Goal: Information Seeking & Learning: Learn about a topic

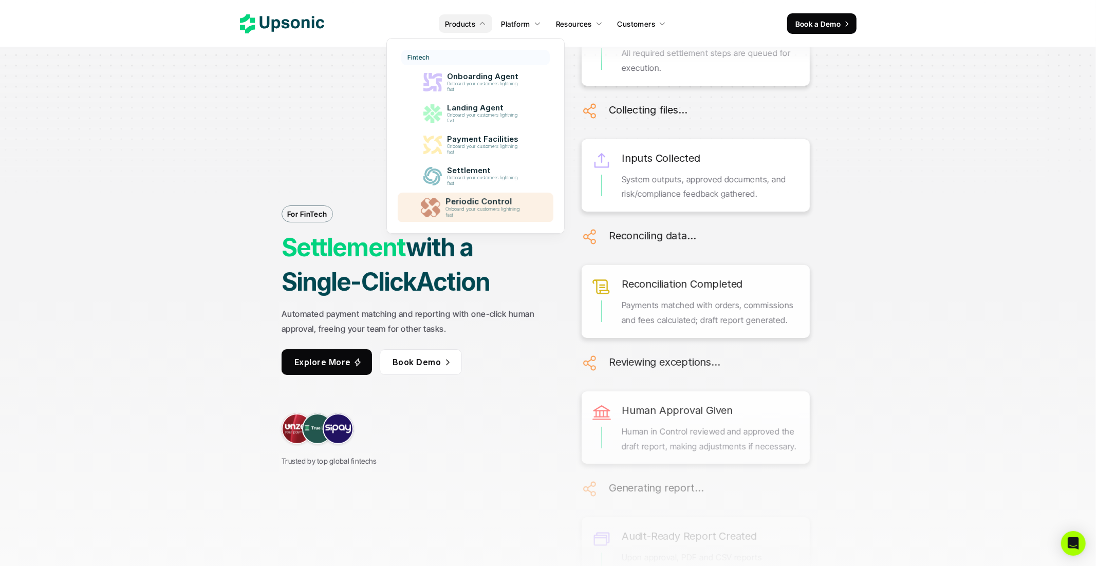
click at [493, 204] on p "Periodic Control" at bounding box center [486, 202] width 80 height 10
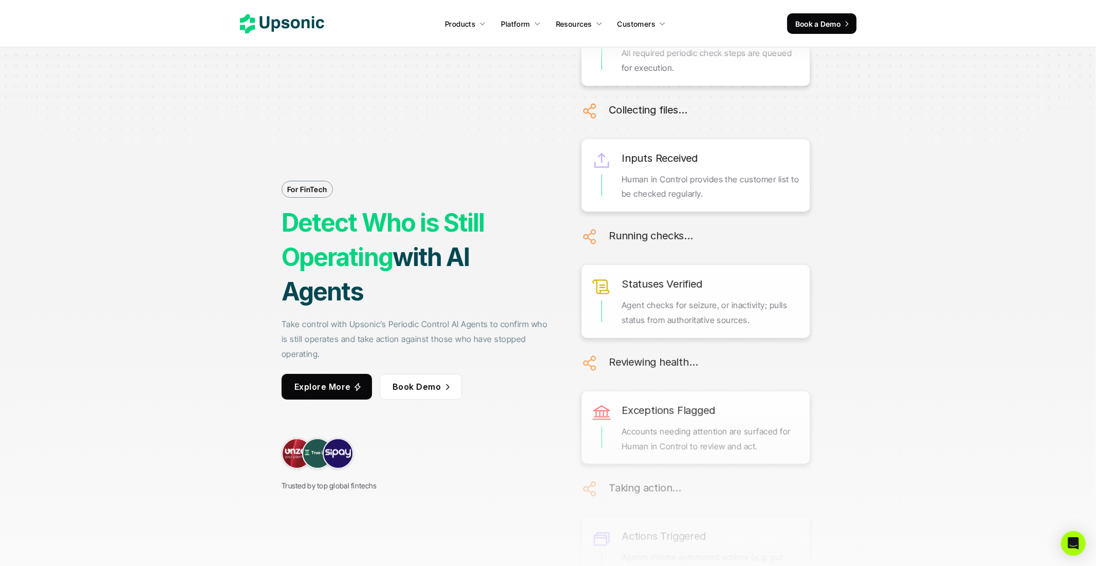
click at [336, 120] on div "For FinTech Detect Who is Still Operating with AI Agents Take control with Upso…" at bounding box center [417, 290] width 270 height 403
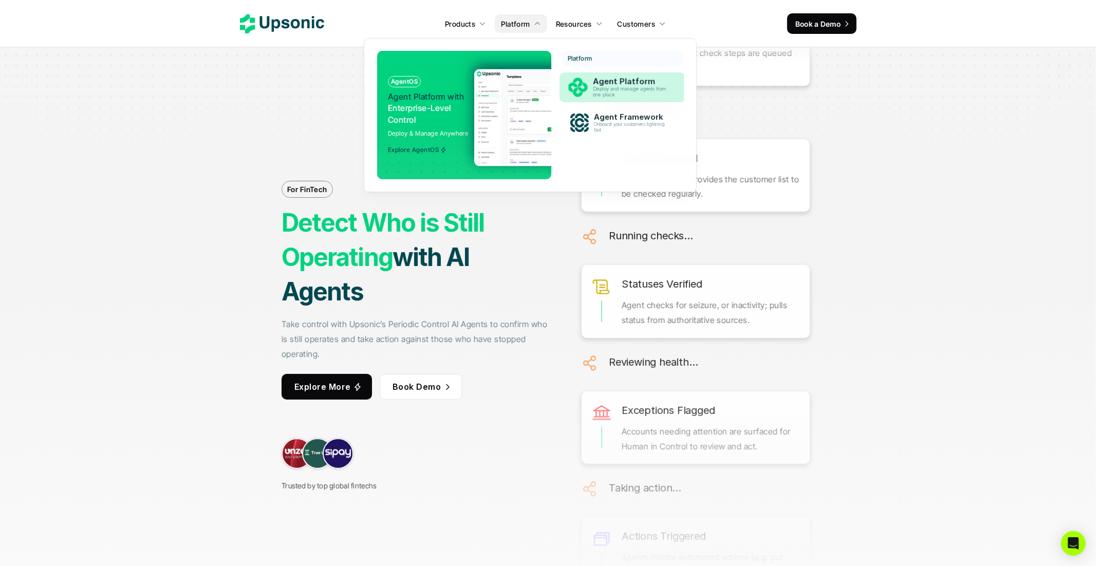
click at [599, 81] on p "Agent Platform" at bounding box center [632, 82] width 79 height 10
click at [598, 85] on p "Agent Platform" at bounding box center [633, 82] width 80 height 10
click at [598, 110] on link "Agent Framework Onboard your customers lightning fast" at bounding box center [623, 122] width 122 height 29
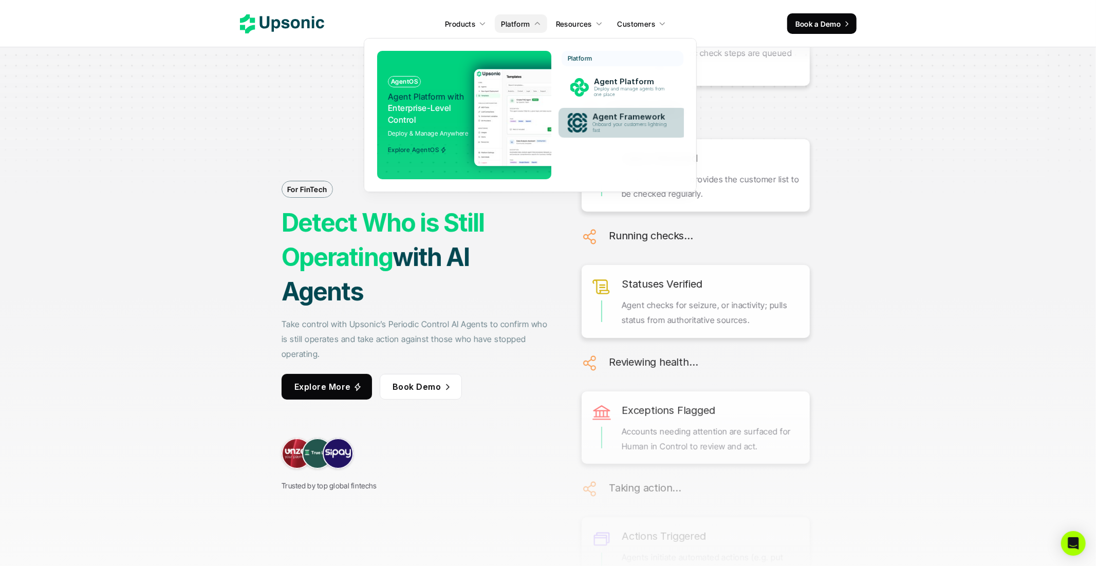
click at [602, 131] on p "Onboard your customers lightning fast" at bounding box center [632, 128] width 79 height 12
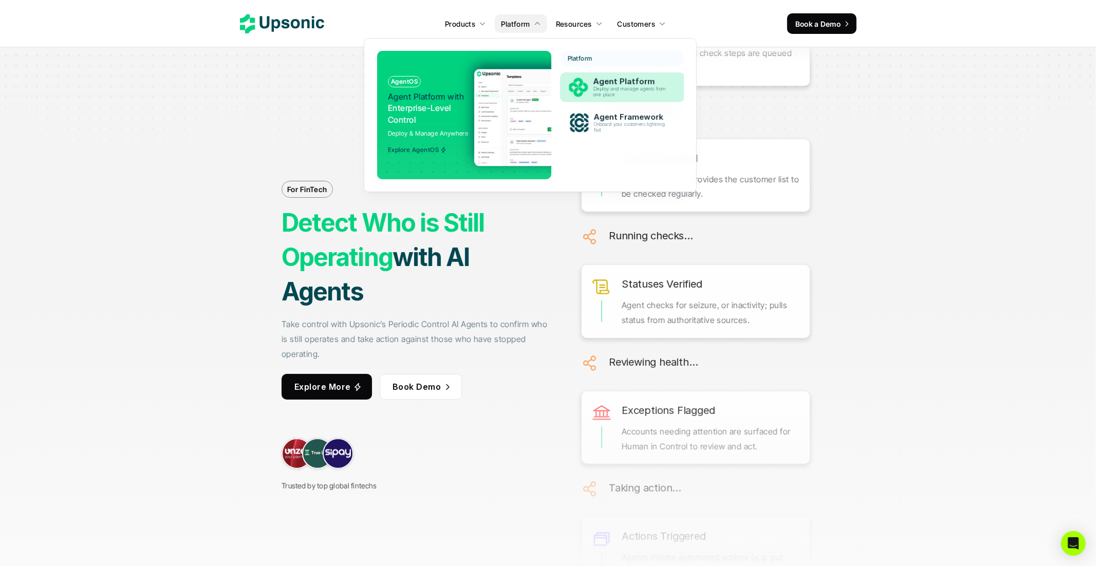
click at [603, 80] on p "Agent Platform" at bounding box center [632, 81] width 78 height 9
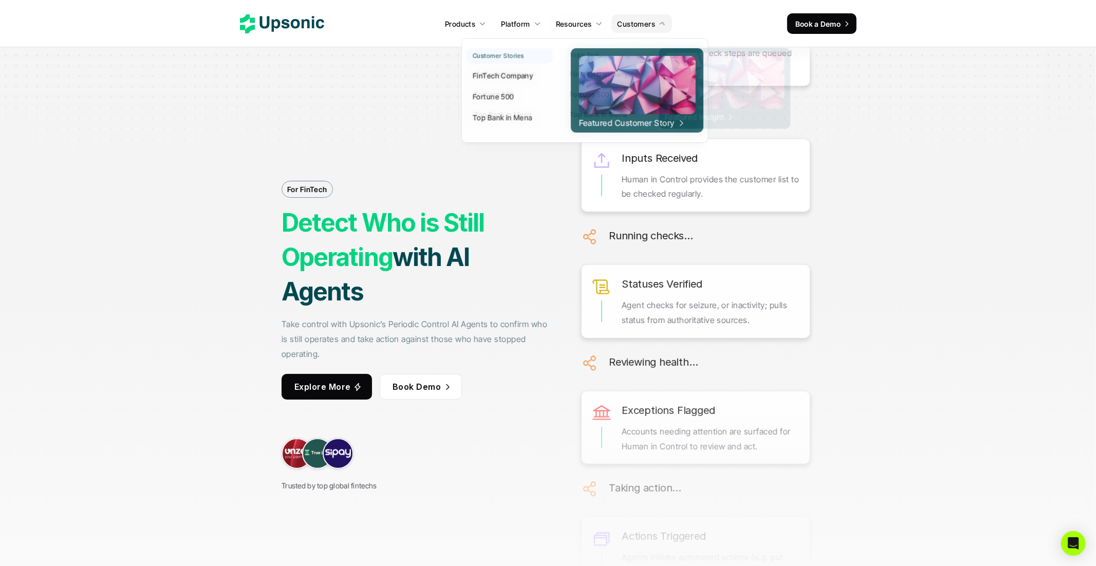
click at [571, 27] on p "Resources" at bounding box center [574, 24] width 36 height 11
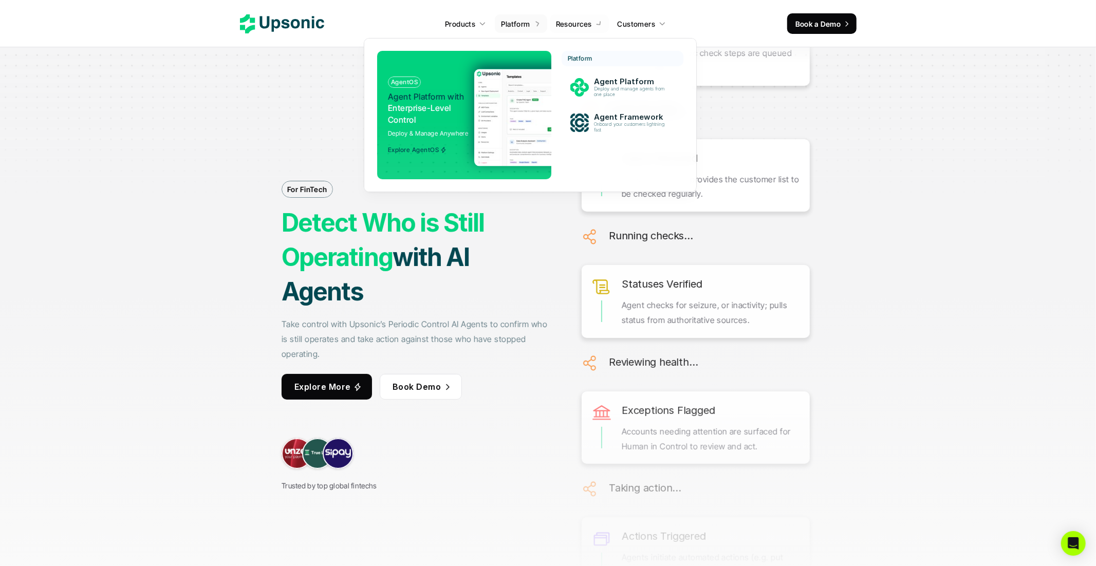
click at [522, 23] on p "Platform" at bounding box center [515, 24] width 29 height 11
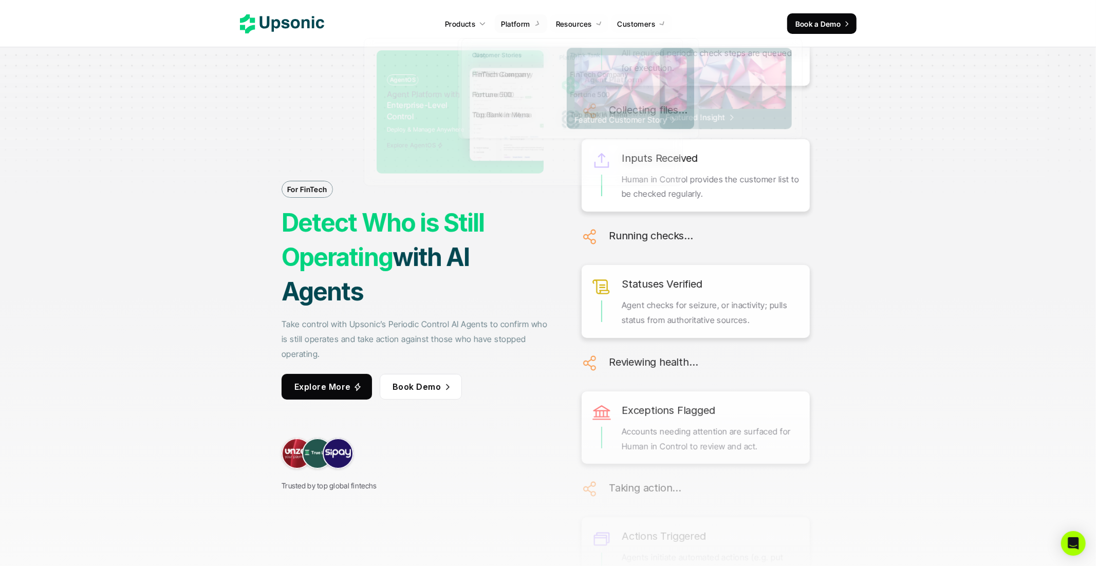
click at [740, 27] on div "Products Platform Resources Customers" at bounding box center [551, 23] width 455 height 15
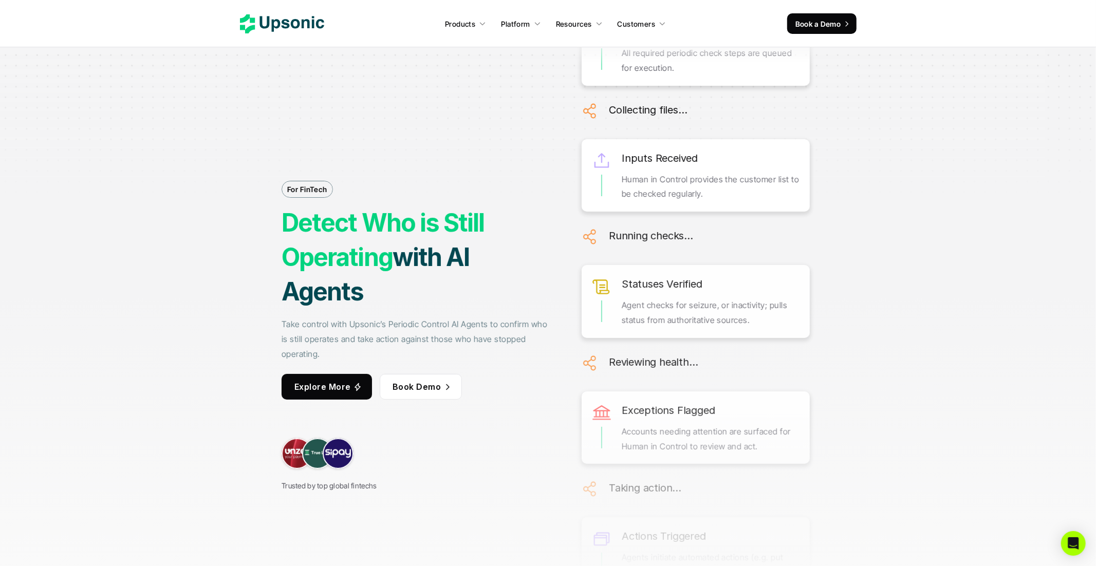
click at [176, 241] on div "For FinTech Detect Who is Still Operating with AI Agents Take control with Upso…" at bounding box center [548, 291] width 771 height 566
click at [503, 204] on div "For FinTech Detect Who is Still Operating with AI Agents Take control with Upso…" at bounding box center [417, 290] width 270 height 403
click at [496, 106] on div "For FinTech Detect Who is Still Operating with AI Agents Take control with Upso…" at bounding box center [417, 290] width 270 height 403
click at [460, 244] on strong "with AI Agents" at bounding box center [378, 274] width 192 height 65
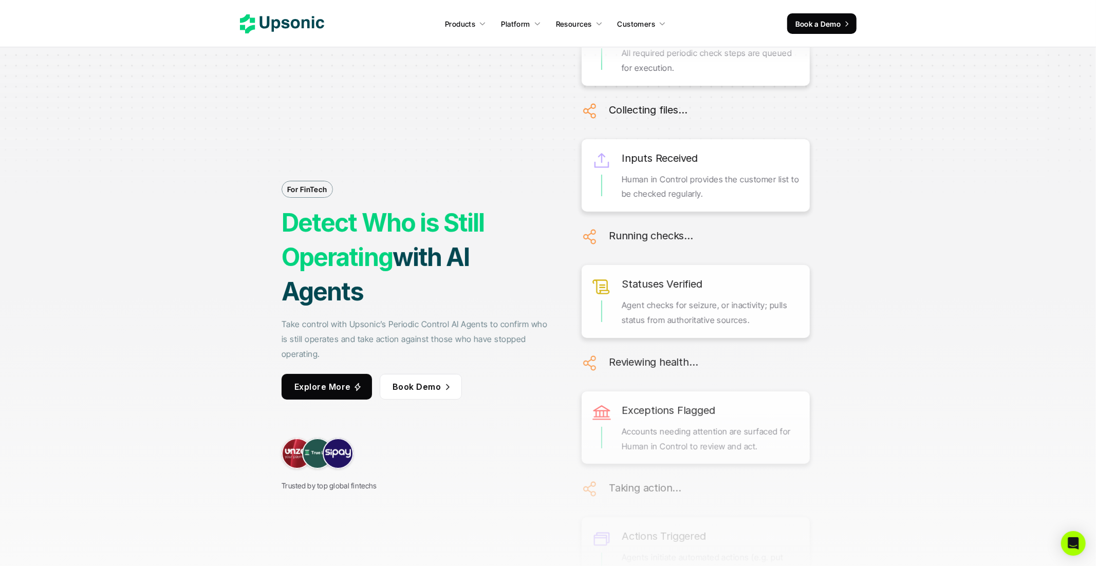
click at [467, 267] on strong "with AI Agents" at bounding box center [378, 274] width 192 height 65
click at [483, 198] on div "For FinTech Detect Who is Still Operating with AI Agents Take control with Upso…" at bounding box center [417, 290] width 270 height 403
click at [445, 228] on strong "Detect Who is Still Operating" at bounding box center [386, 240] width 208 height 65
click at [487, 227] on h1 "Detect Who is Still Operating with AI Agents" at bounding box center [417, 258] width 270 height 104
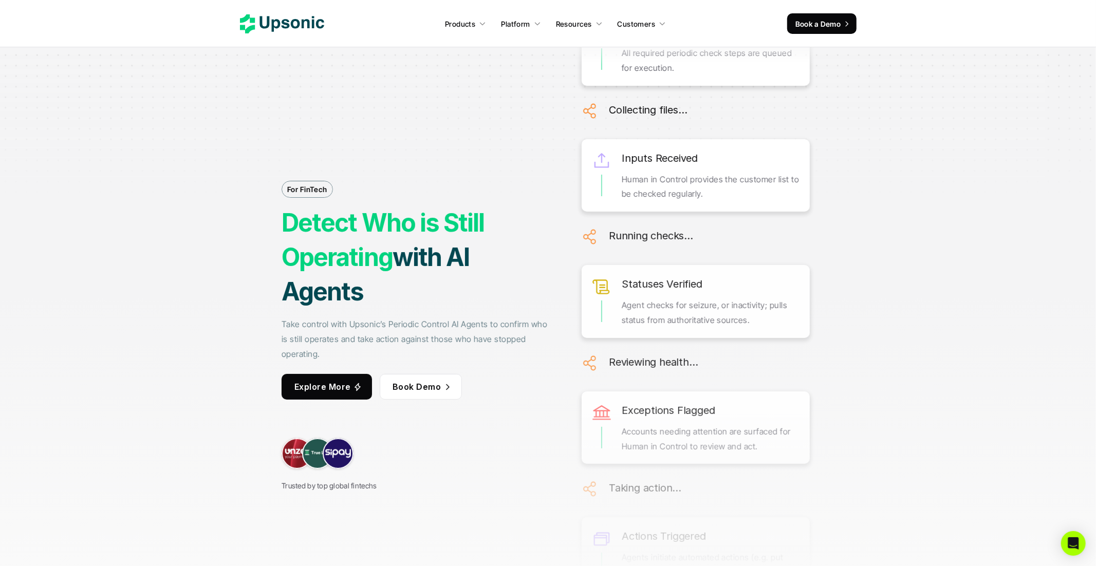
click at [489, 148] on div "For FinTech Detect Who is Still Operating with AI Agents Take control with Upso…" at bounding box center [417, 290] width 270 height 403
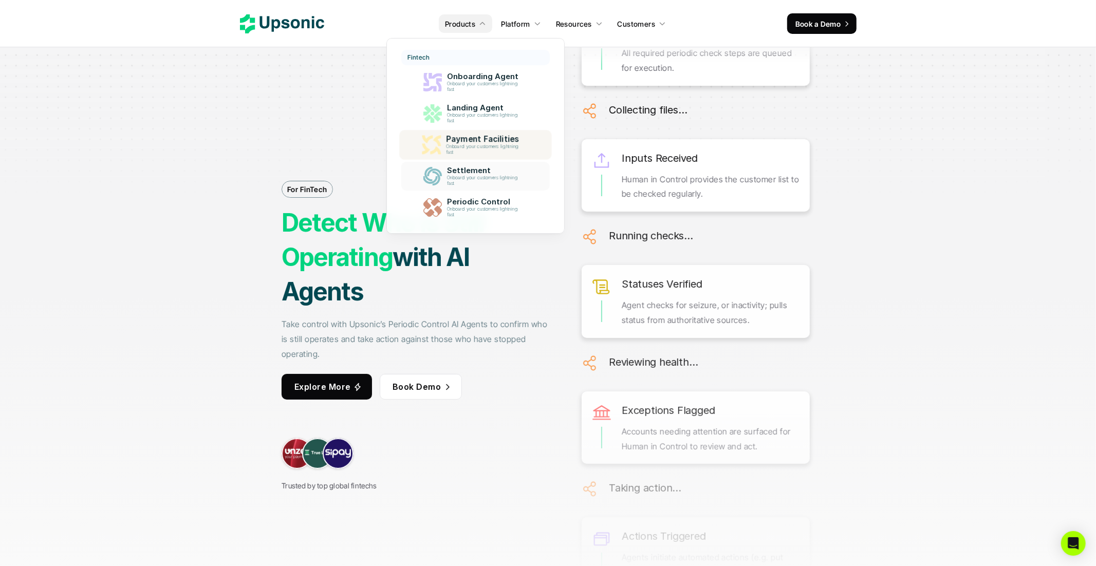
click at [470, 168] on p "Settlement" at bounding box center [485, 170] width 76 height 9
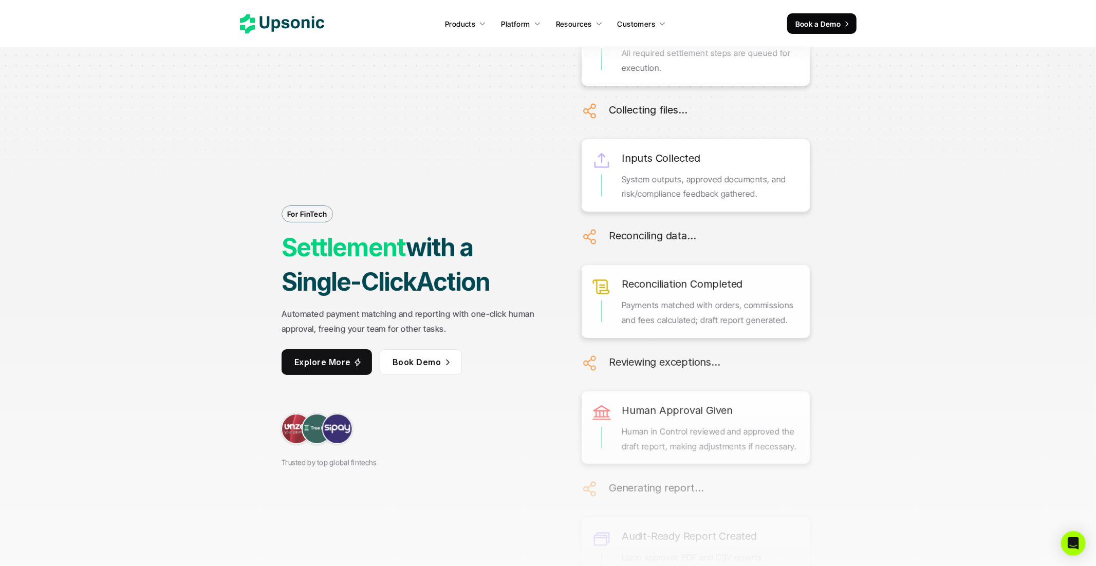
click at [415, 229] on div "For FinTech Settlement with a Single-Click Action Automated payment matching an…" at bounding box center [417, 291] width 270 height 354
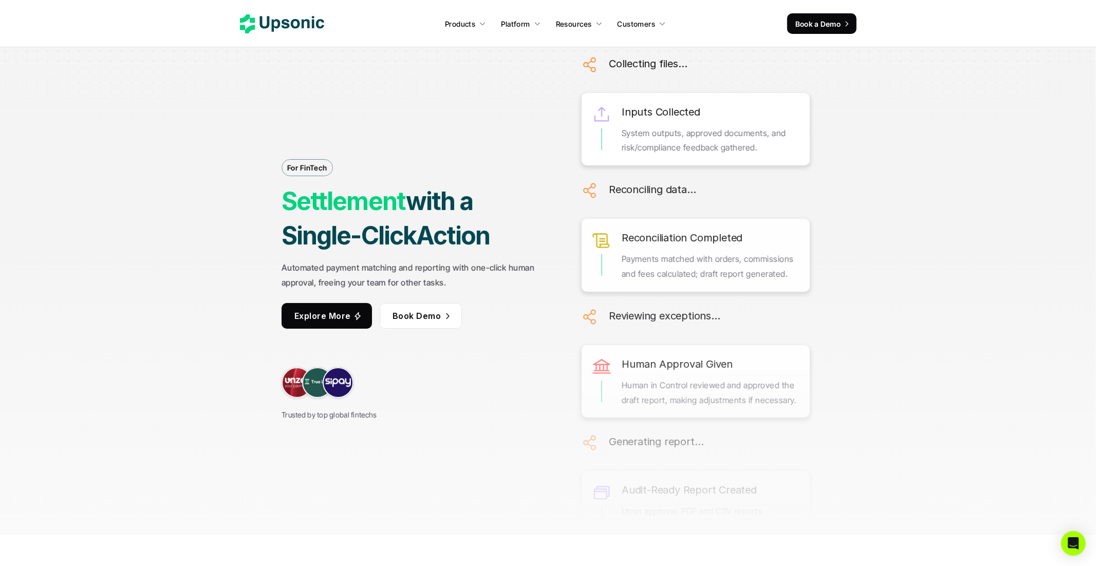
scroll to position [52, 0]
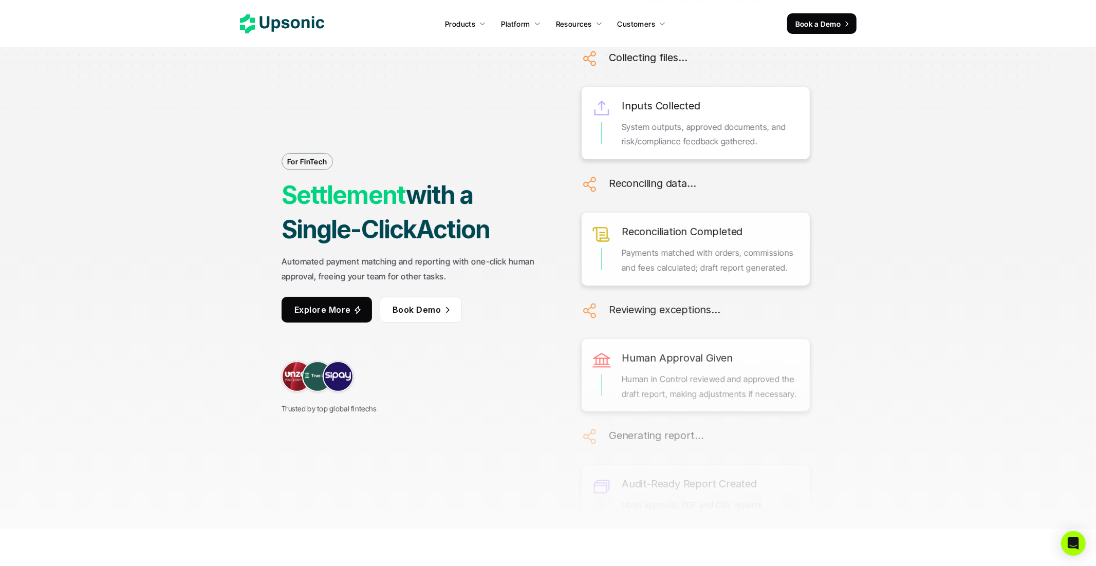
click at [293, 260] on strong "Automated payment matching and reporting with one-click human approval, freeing…" at bounding box center [409, 268] width 255 height 25
click at [301, 262] on strong "Automated payment matching and reporting with one-click human approval, freeing…" at bounding box center [409, 268] width 255 height 25
click at [326, 267] on p "Automated payment matching and reporting with one-click human approval, freeing…" at bounding box center [417, 269] width 270 height 30
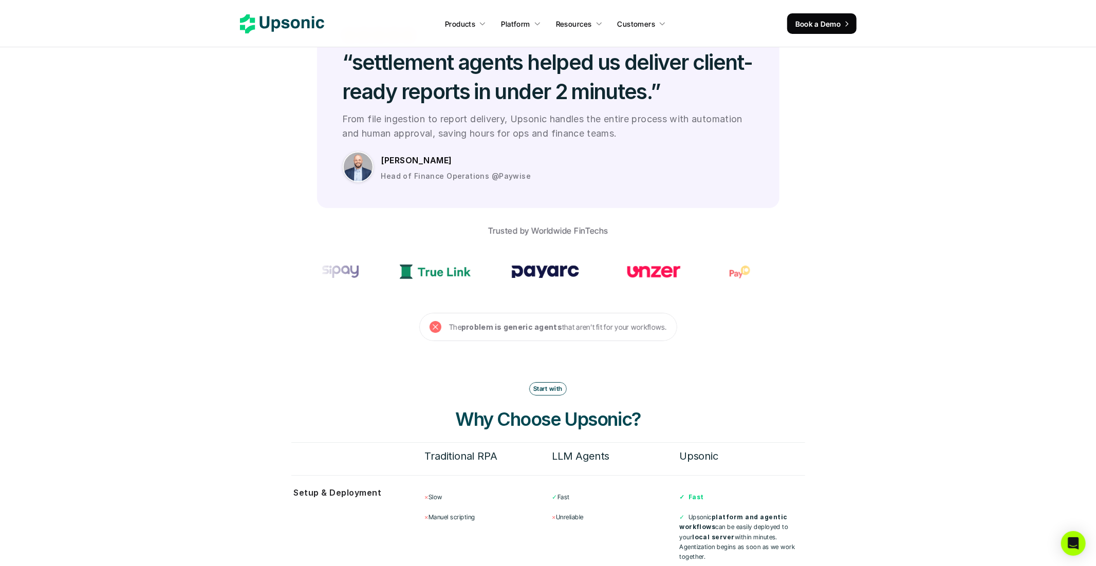
scroll to position [3024, 0]
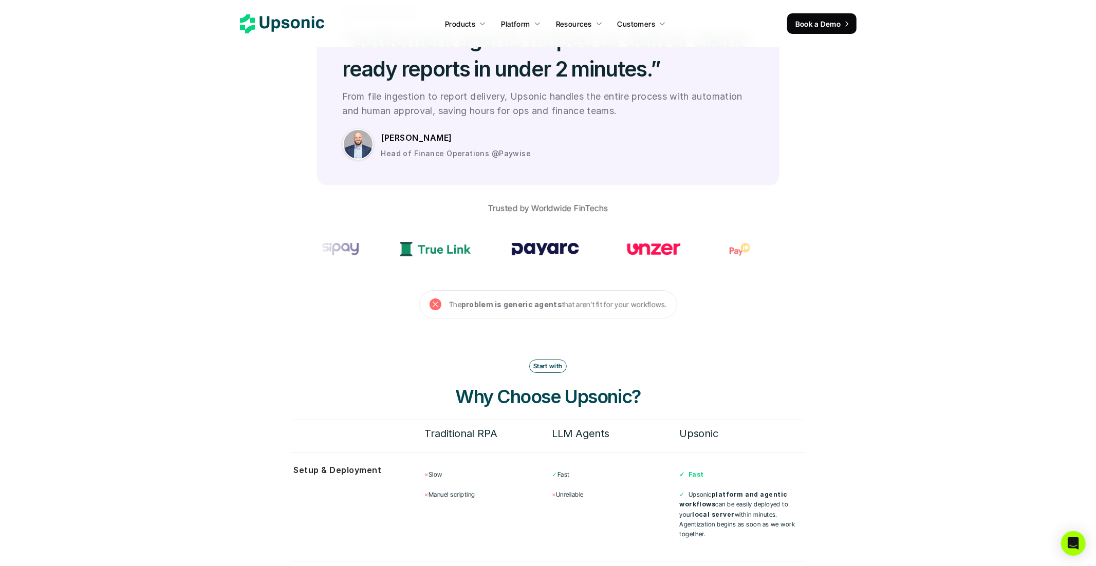
click at [612, 230] on section at bounding box center [548, 249] width 463 height 51
drag, startPoint x: 623, startPoint y: 230, endPoint x: 652, endPoint y: 230, distance: 28.8
click at [674, 384] on h3 "Why Choose Upsonic?" at bounding box center [548, 397] width 308 height 26
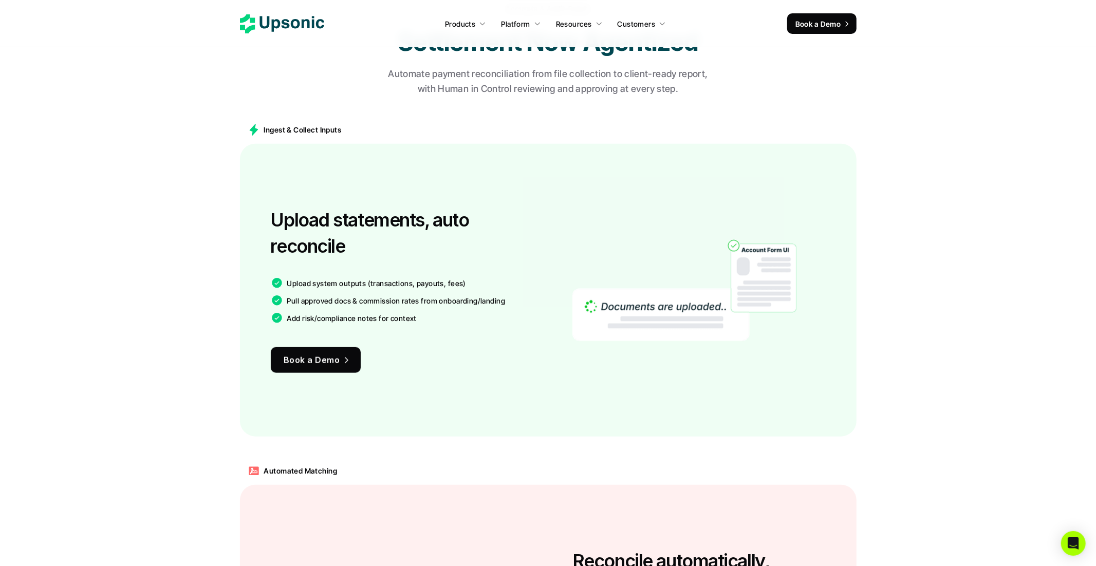
scroll to position [742, 0]
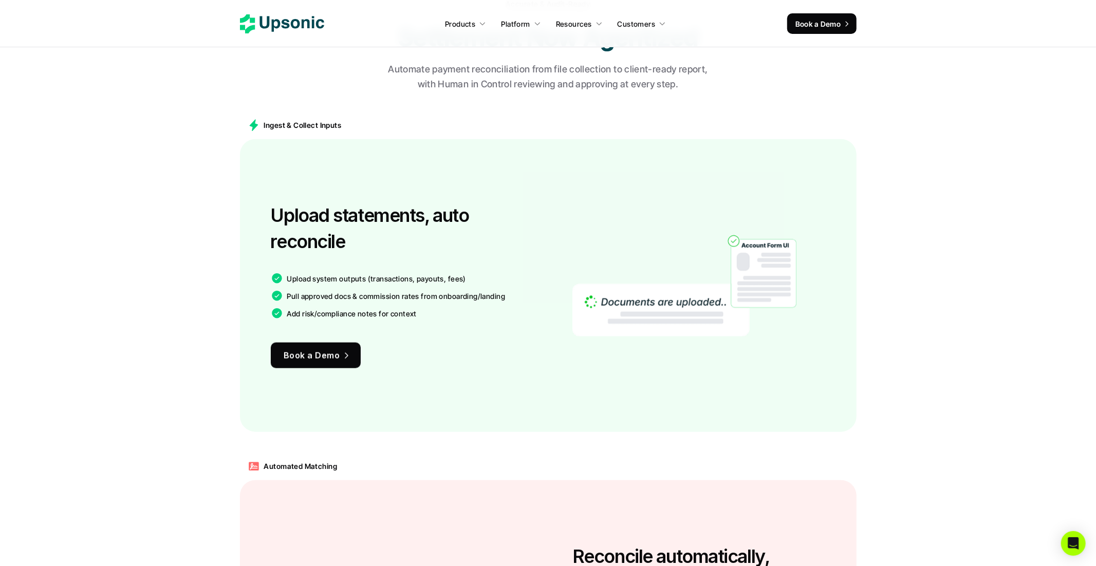
drag, startPoint x: 372, startPoint y: 226, endPoint x: 317, endPoint y: 246, distance: 59.0
click at [316, 246] on h3 "Upload statements, auto reconcile" at bounding box center [407, 228] width 272 height 52
click at [317, 246] on h3 "Upload statements, auto reconcile" at bounding box center [407, 228] width 272 height 52
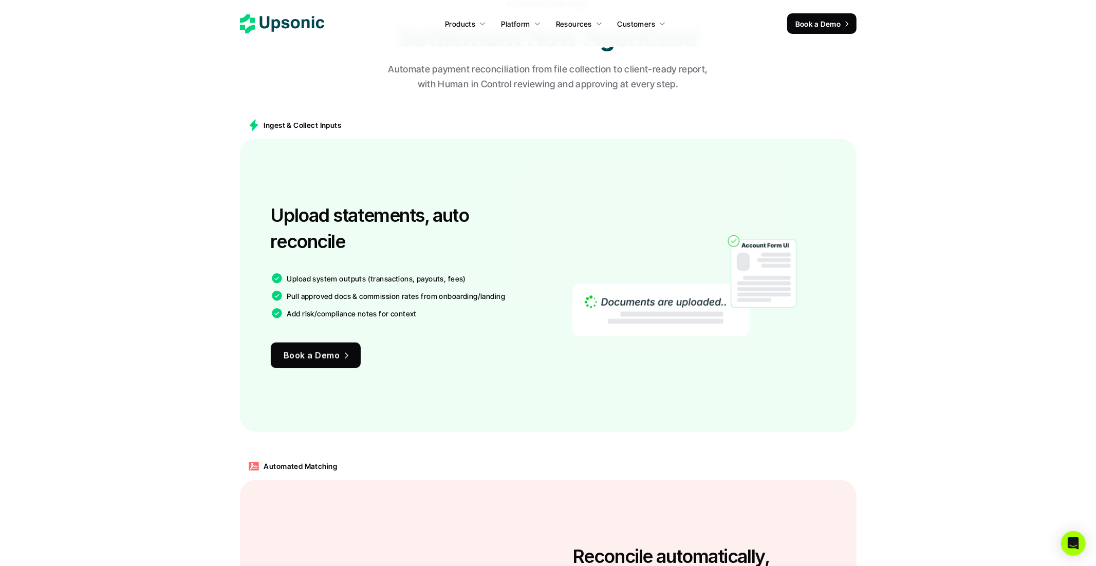
click at [594, 280] on img at bounding box center [685, 286] width 224 height 220
click at [555, 276] on div at bounding box center [684, 285] width 283 height 231
click at [383, 270] on div "Upload statements, auto reconcile Upload system outputs (transactions, payouts,…" at bounding box center [407, 285] width 272 height 231
click at [385, 310] on p "Add risk/compliance notes for context" at bounding box center [352, 313] width 130 height 11
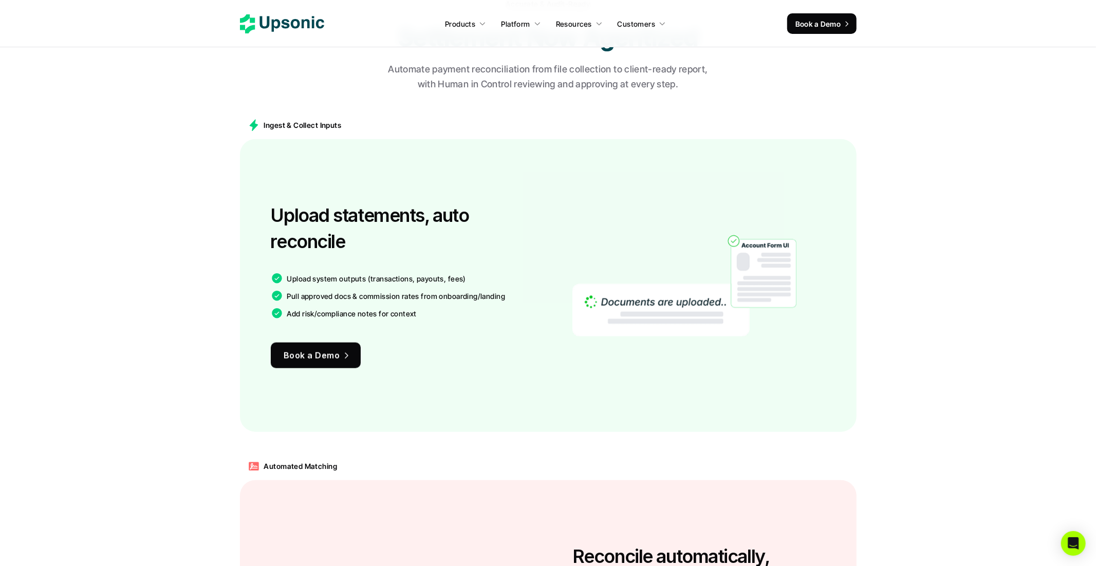
click at [385, 310] on p "Add risk/compliance notes for context" at bounding box center [352, 313] width 130 height 11
click at [411, 310] on p "Add risk/compliance notes for context" at bounding box center [352, 313] width 130 height 11
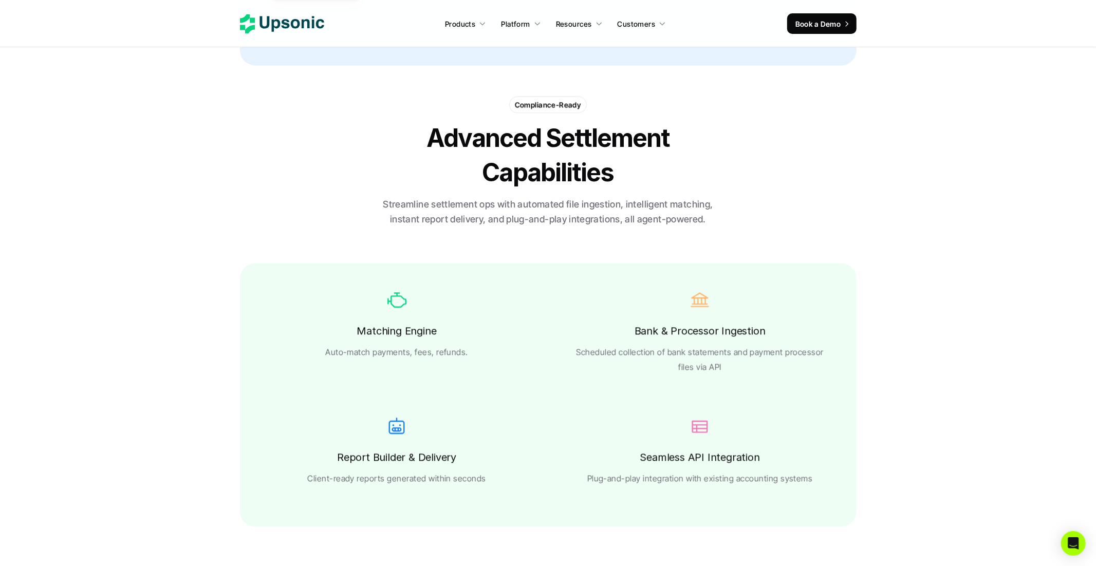
scroll to position [1796, 0]
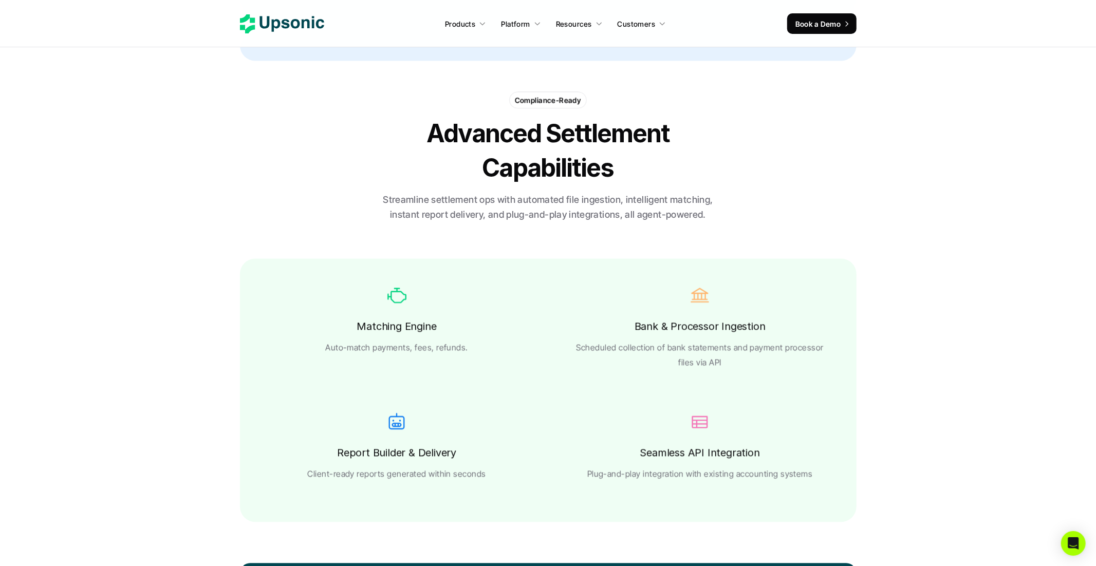
click at [435, 346] on p "Auto-match payments, fees, refunds." at bounding box center [396, 347] width 143 height 15
click at [474, 346] on div "Matching Engine Auto-match payments, fees, refunds." at bounding box center [397, 337] width 262 height 38
drag, startPoint x: 480, startPoint y: 348, endPoint x: 351, endPoint y: 326, distance: 130.9
click at [351, 326] on div "Matching Engine Auto-match payments, fees, refunds." at bounding box center [397, 337] width 262 height 38
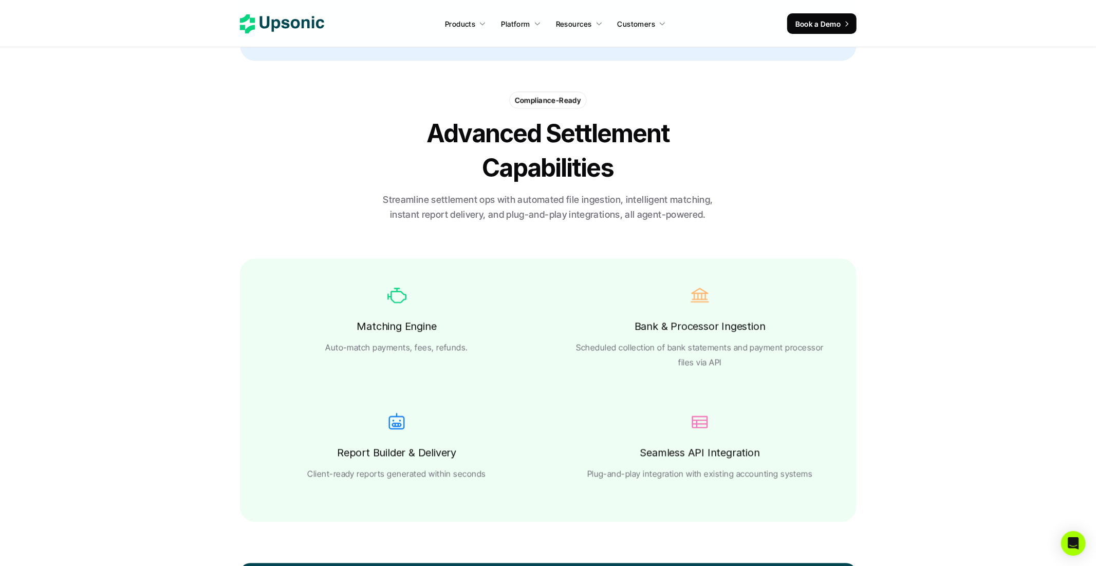
click at [479, 353] on div "Matching Engine Auto-match payments, fees, refunds." at bounding box center [397, 337] width 262 height 38
drag, startPoint x: 479, startPoint y: 353, endPoint x: 361, endPoint y: 316, distance: 123.9
click at [361, 316] on div "Matching Engine Auto-match payments, fees, refunds." at bounding box center [397, 319] width 262 height 71
copy div "Matching Engine Auto-match payments, fees, refunds."
click at [628, 280] on div "Matching Engine Auto-match payments, fees, refunds. Bank & Processor Ingestion …" at bounding box center [548, 391] width 617 height 264
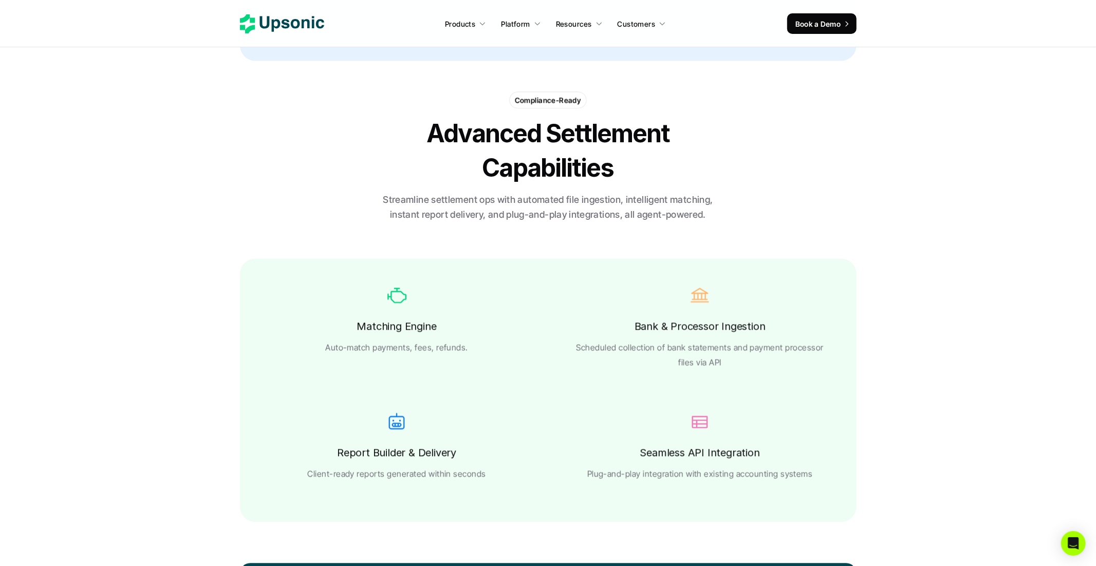
click at [590, 282] on div "Matching Engine Auto-match payments, fees, refunds. Bank & Processor Ingestion …" at bounding box center [548, 391] width 617 height 264
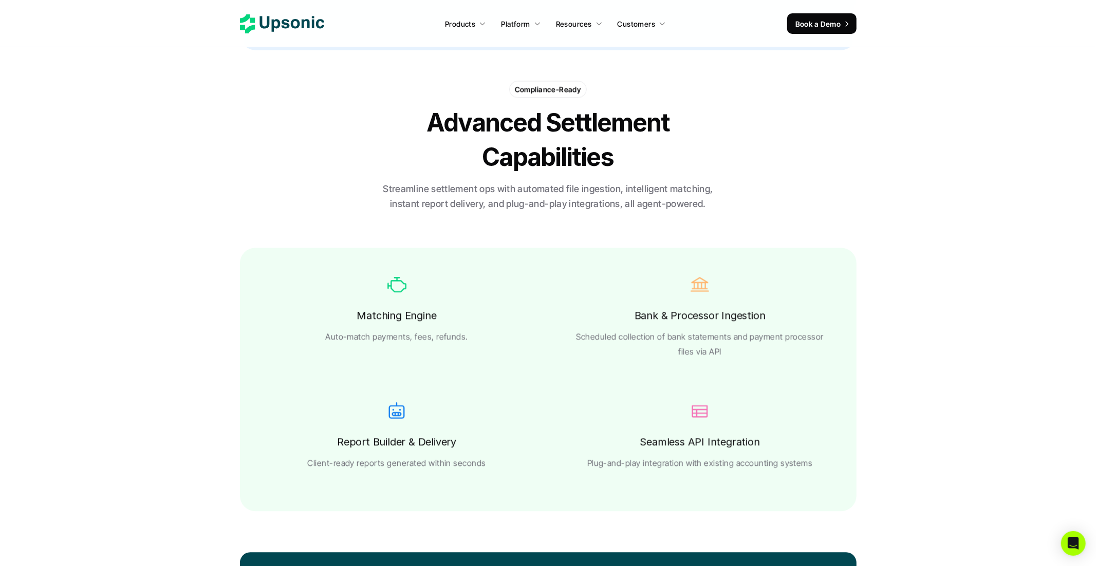
scroll to position [1806, 0]
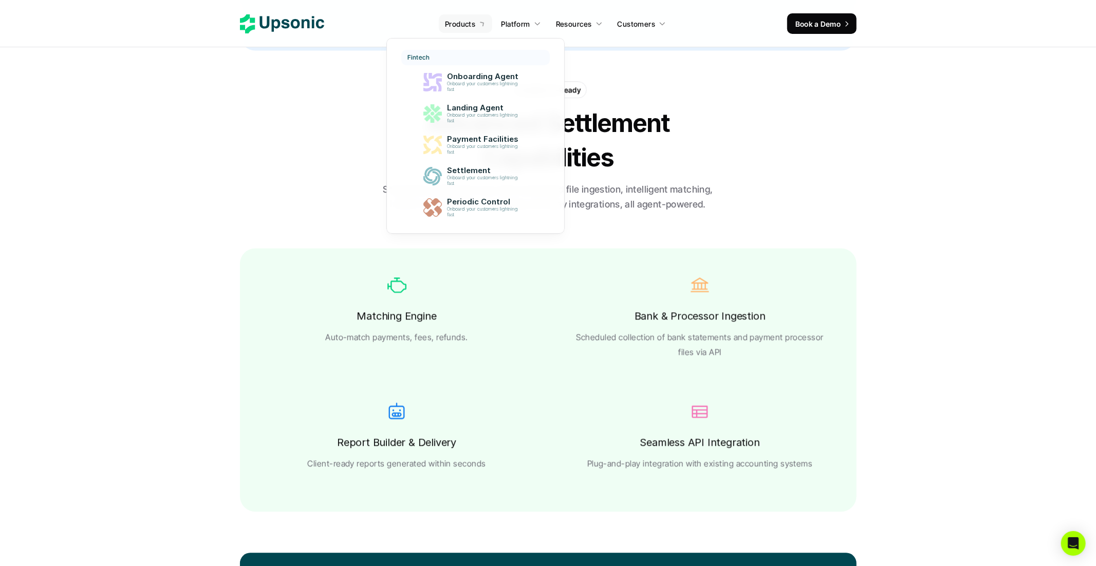
click at [478, 25] on link "Products" at bounding box center [465, 23] width 53 height 19
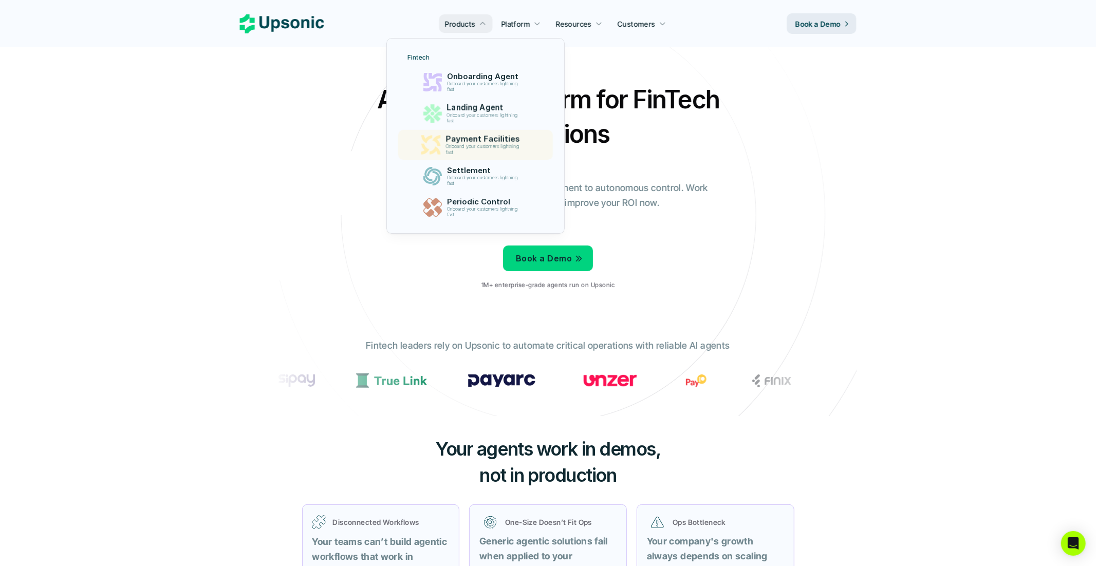
click at [488, 154] on p "Onboard your customers lightning fast" at bounding box center [485, 149] width 78 height 11
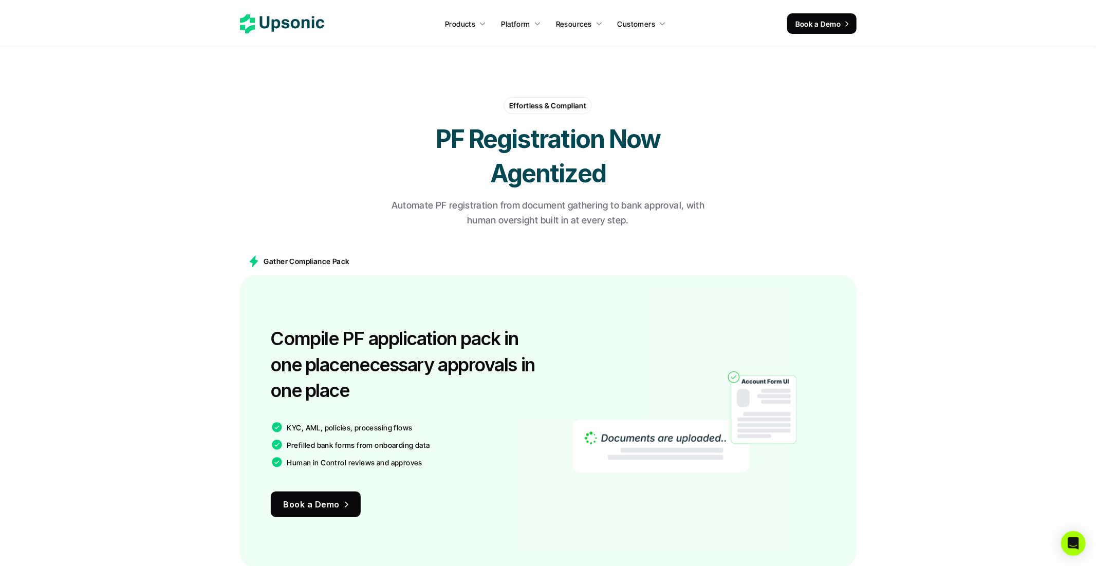
scroll to position [619, 0]
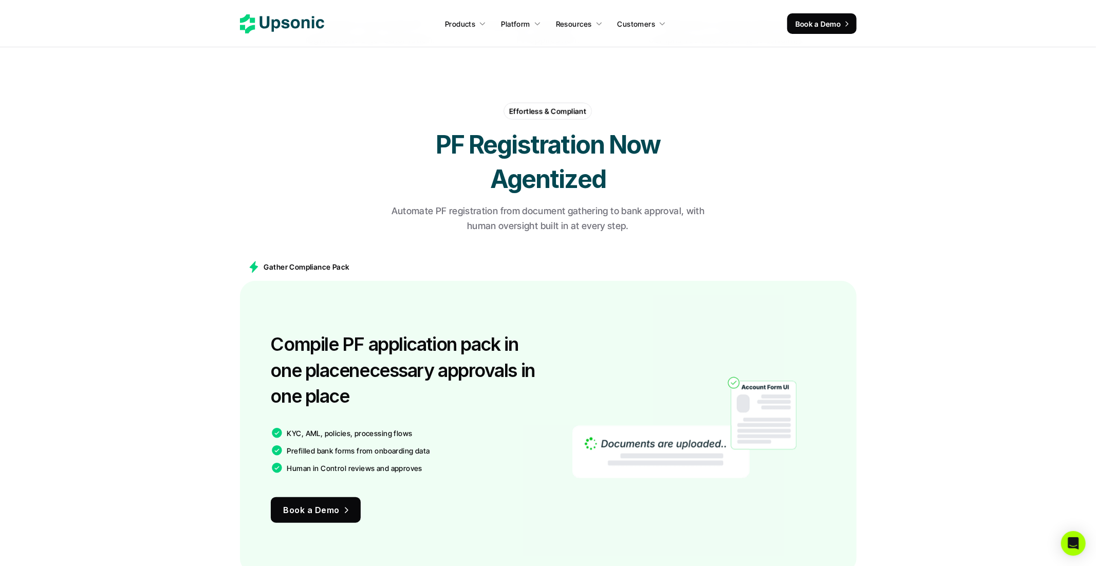
click at [445, 212] on p "Automate PF registration from document gathering to bank approval, with human o…" at bounding box center [548, 219] width 334 height 30
click at [560, 216] on p "Automate PF registration from document gathering to bank approval, with human o…" at bounding box center [548, 219] width 334 height 30
click at [629, 214] on p "Automate PF registration from document gathering to bank approval, with human o…" at bounding box center [548, 219] width 334 height 30
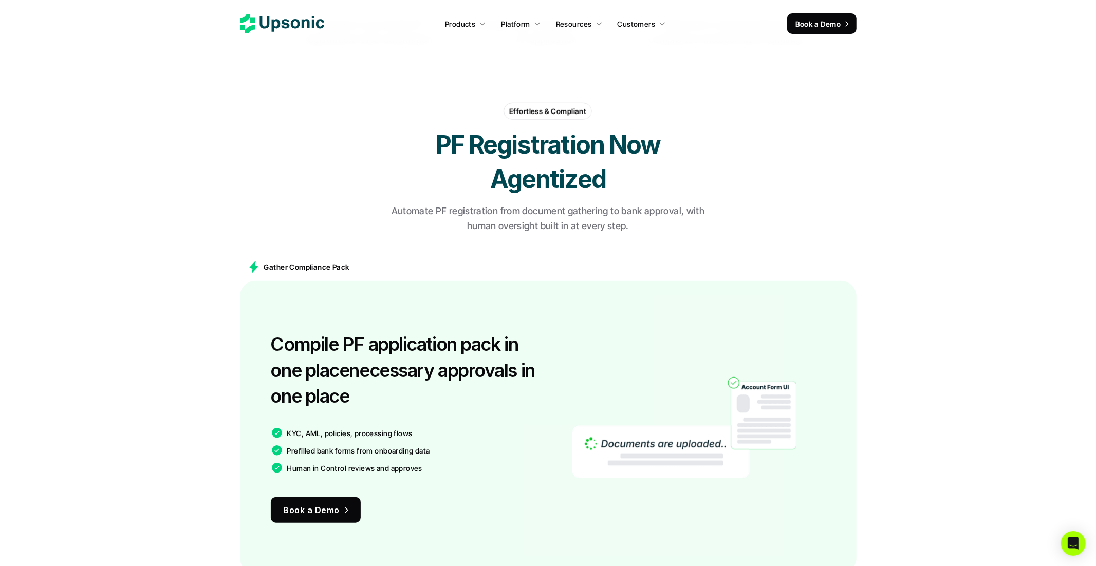
click at [629, 214] on p "Automate PF registration from document gathering to bank approval, with human o…" at bounding box center [548, 219] width 334 height 30
click at [566, 215] on p "Automate PF registration from document gathering to bank approval, with human o…" at bounding box center [548, 219] width 334 height 30
click at [561, 230] on p "Automate PF registration from document gathering to bank approval, with human o…" at bounding box center [548, 219] width 334 height 30
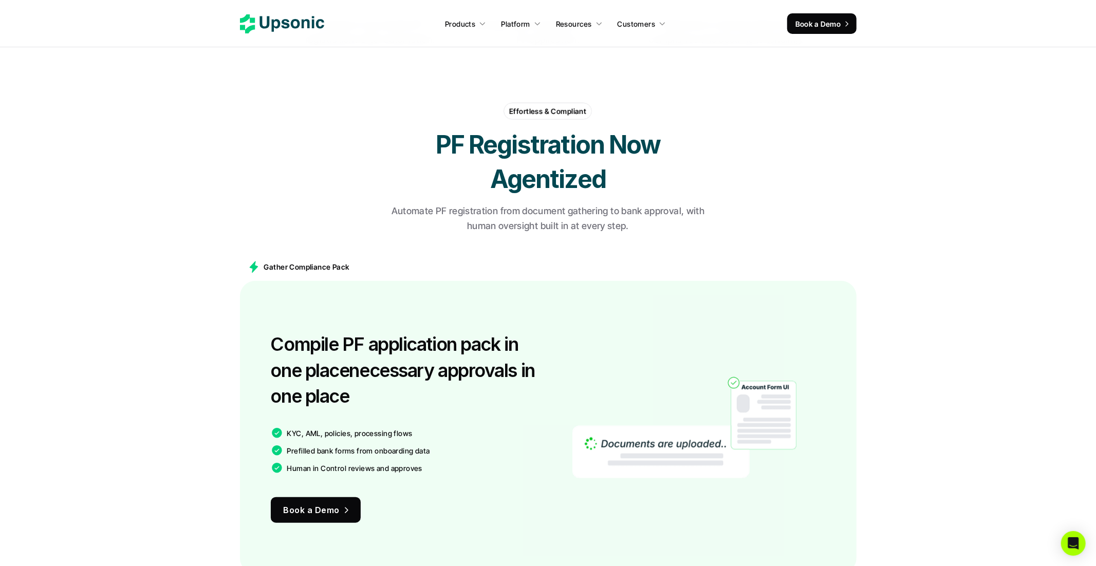
click at [594, 230] on p "Automate PF registration from document gathering to bank approval, with human o…" at bounding box center [548, 219] width 334 height 30
click at [609, 231] on p "Automate PF registration from document gathering to bank approval, with human o…" at bounding box center [548, 219] width 334 height 30
click at [560, 230] on p "Automate PF registration from document gathering to bank approval, with human o…" at bounding box center [548, 219] width 334 height 30
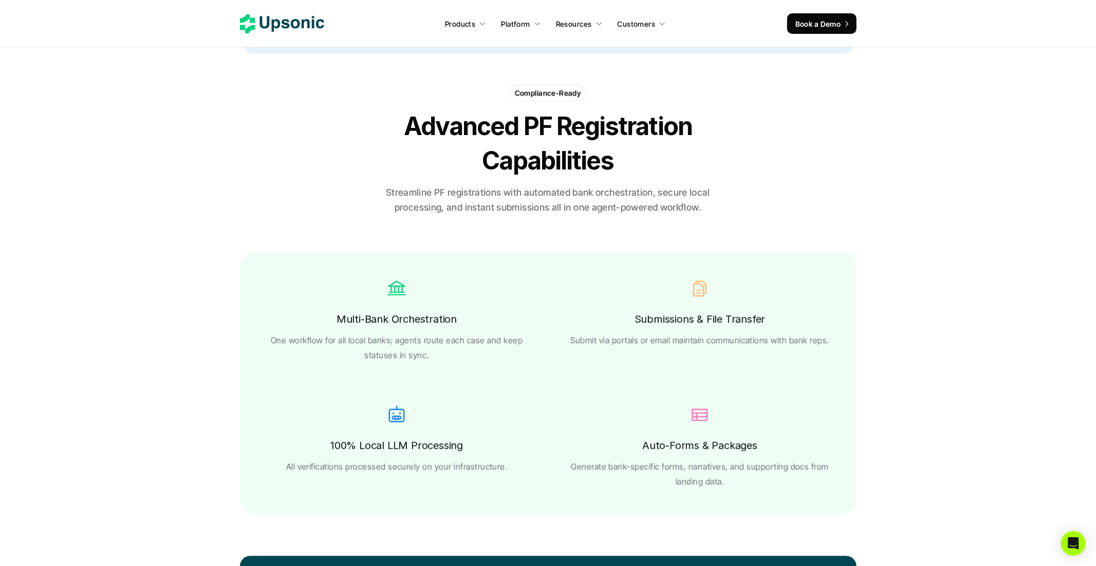
scroll to position [1825, 0]
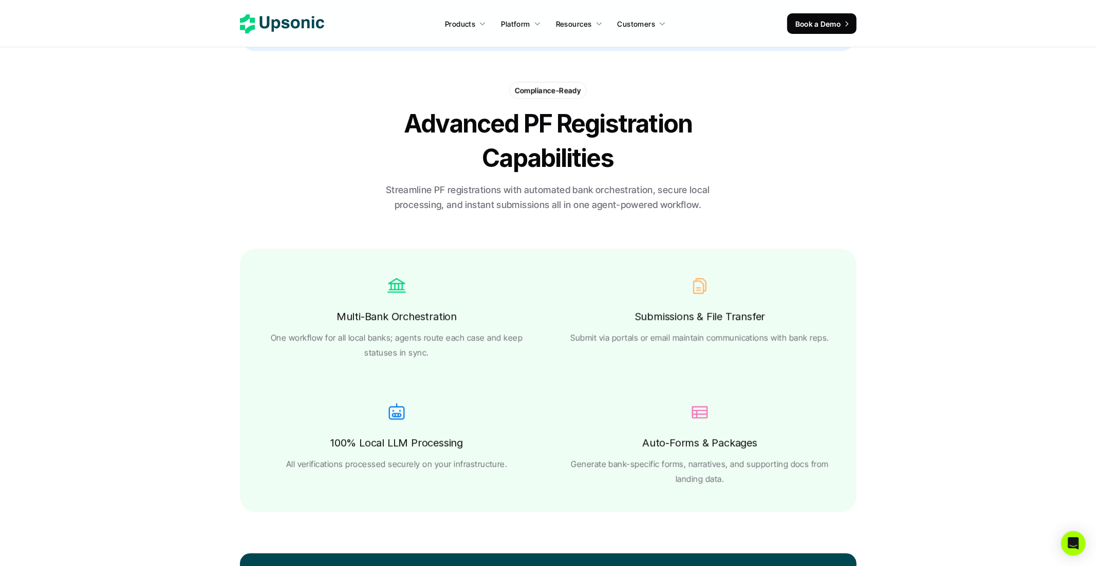
drag, startPoint x: 437, startPoint y: 356, endPoint x: 256, endPoint y: 333, distance: 182.4
click at [256, 333] on div "Multi-Bank Orchestration One workflow for all local banks; agents route each ca…" at bounding box center [548, 381] width 617 height 264
click at [366, 338] on p "One workflow for all local banks; agents route each case and keep statuses in s…" at bounding box center [397, 345] width 262 height 30
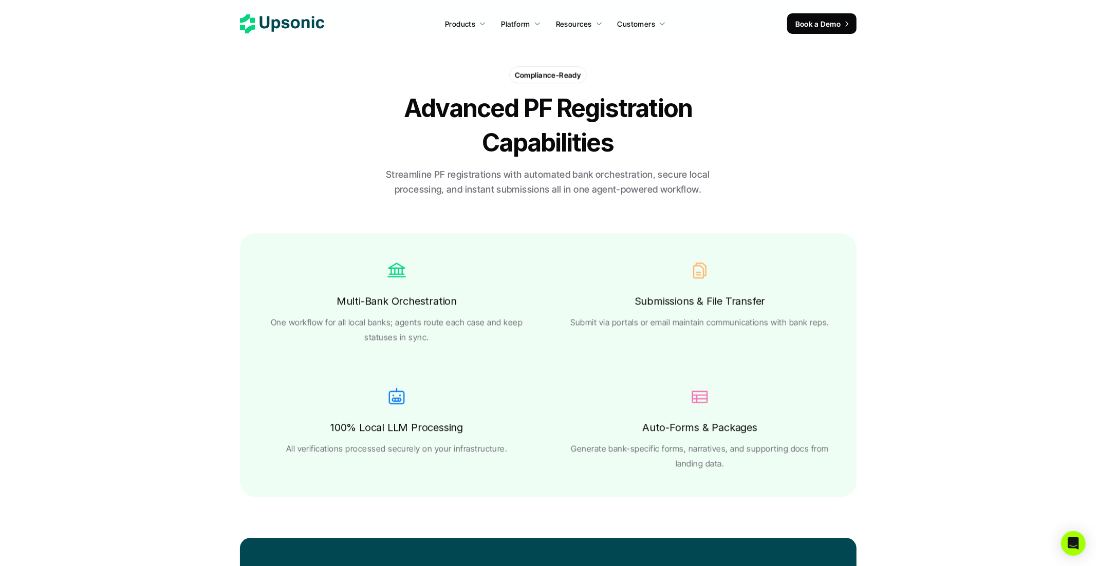
scroll to position [1848, 0]
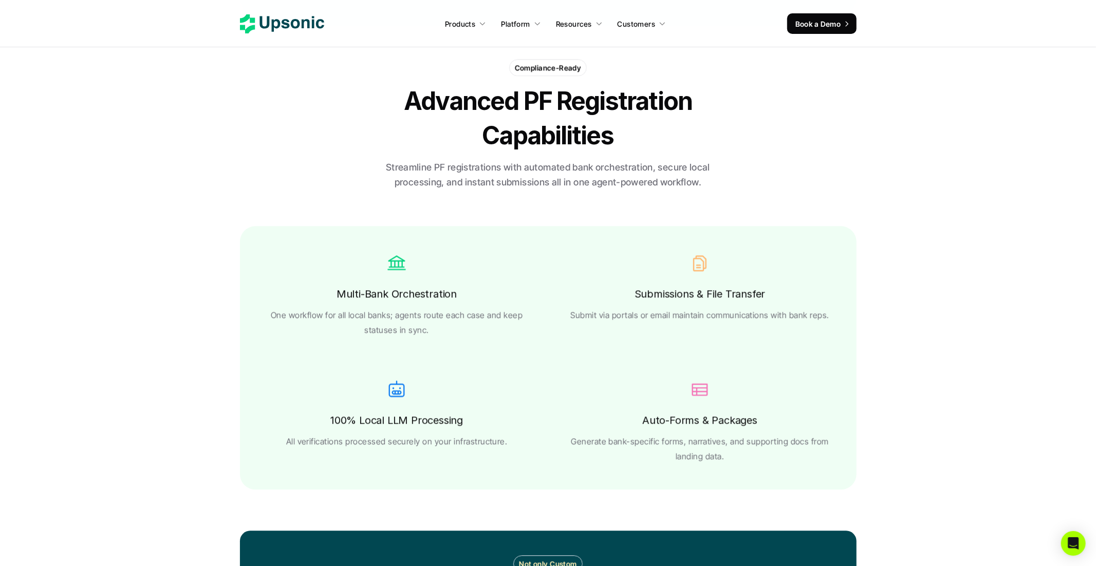
click at [592, 292] on div "Submissions & File Transfer Submit via portals or email maintain communications…" at bounding box center [700, 304] width 262 height 38
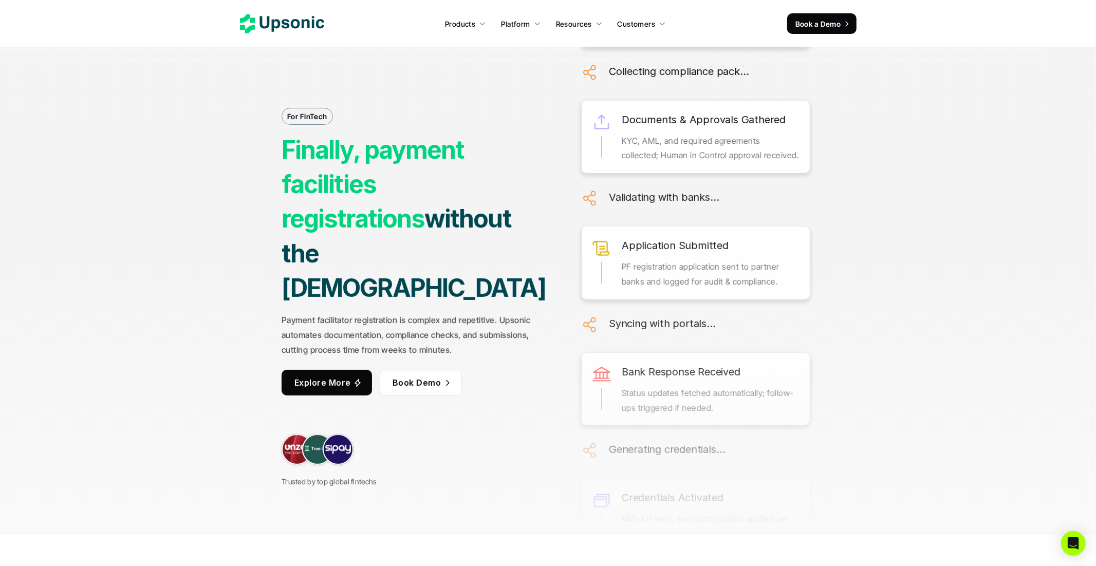
scroll to position [0, 0]
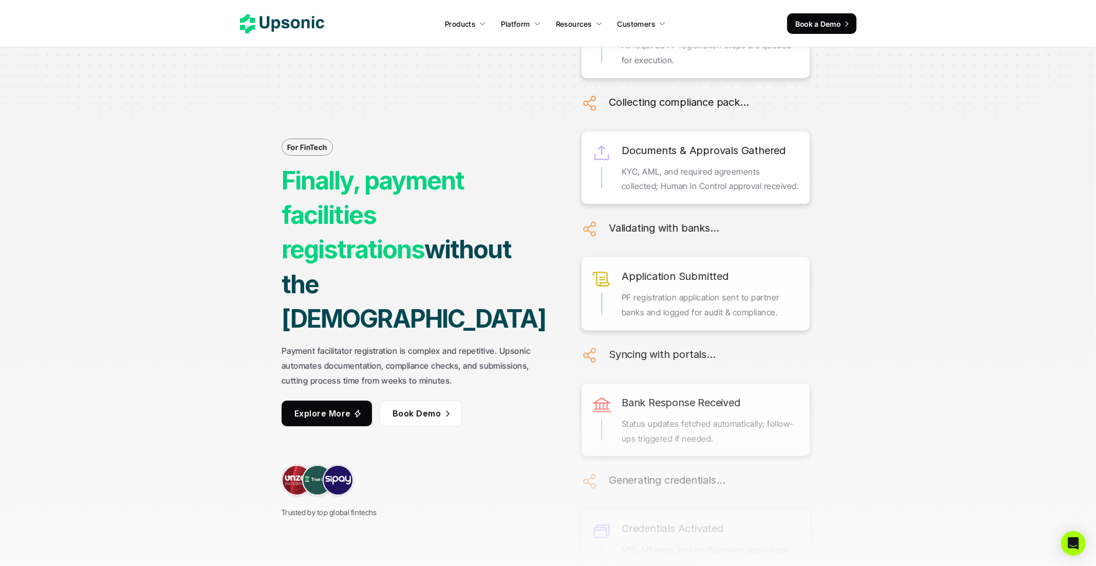
click at [405, 293] on strong "without the [DEMOGRAPHIC_DATA]" at bounding box center [414, 283] width 264 height 99
click at [397, 293] on strong "without the [DEMOGRAPHIC_DATA]" at bounding box center [414, 283] width 264 height 99
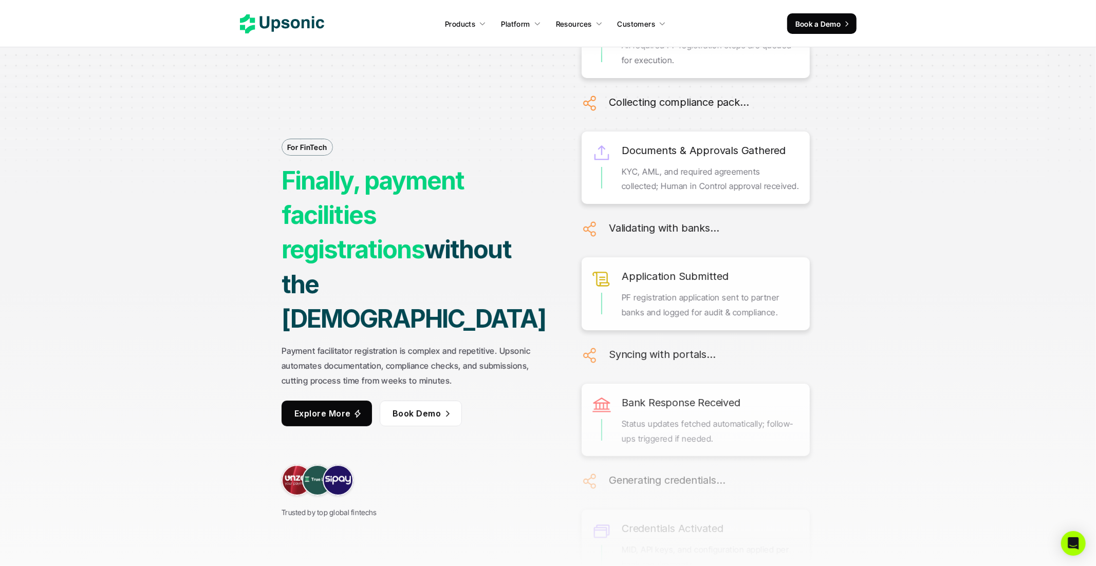
click at [397, 293] on strong "without the [DEMOGRAPHIC_DATA]" at bounding box center [414, 283] width 264 height 99
click at [436, 292] on strong "without the [DEMOGRAPHIC_DATA]" at bounding box center [414, 283] width 264 height 99
click at [451, 292] on strong "without the [DEMOGRAPHIC_DATA]" at bounding box center [414, 283] width 264 height 99
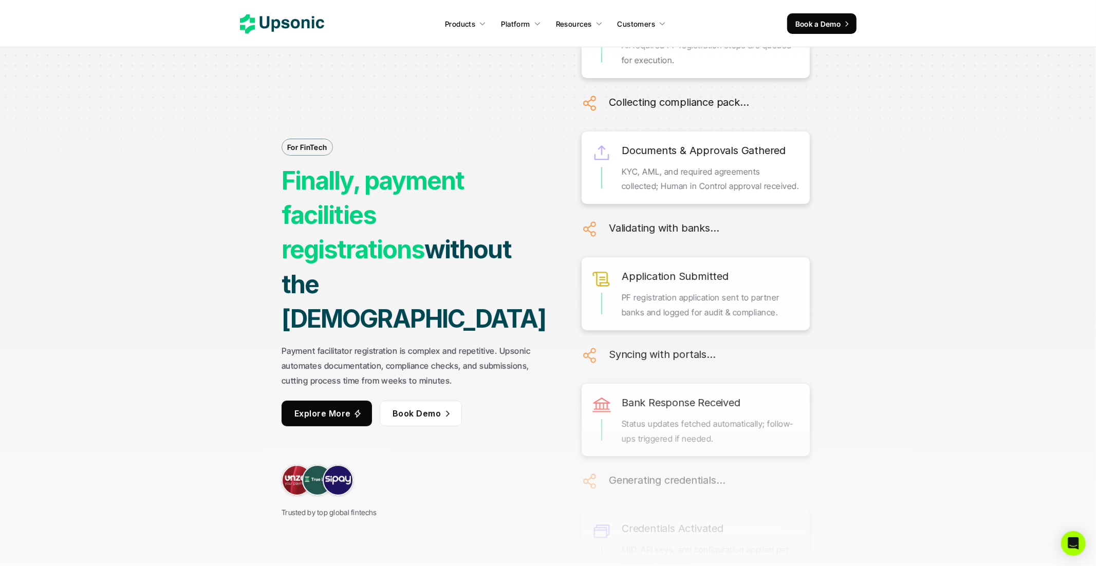
click at [451, 292] on strong "without the [DEMOGRAPHIC_DATA]" at bounding box center [414, 283] width 264 height 99
click at [457, 291] on strong "without the [DEMOGRAPHIC_DATA]" at bounding box center [414, 283] width 264 height 99
click at [448, 302] on div "For FinTech Finally, payment facilities registrations without the hassle Paymen…" at bounding box center [417, 283] width 270 height 472
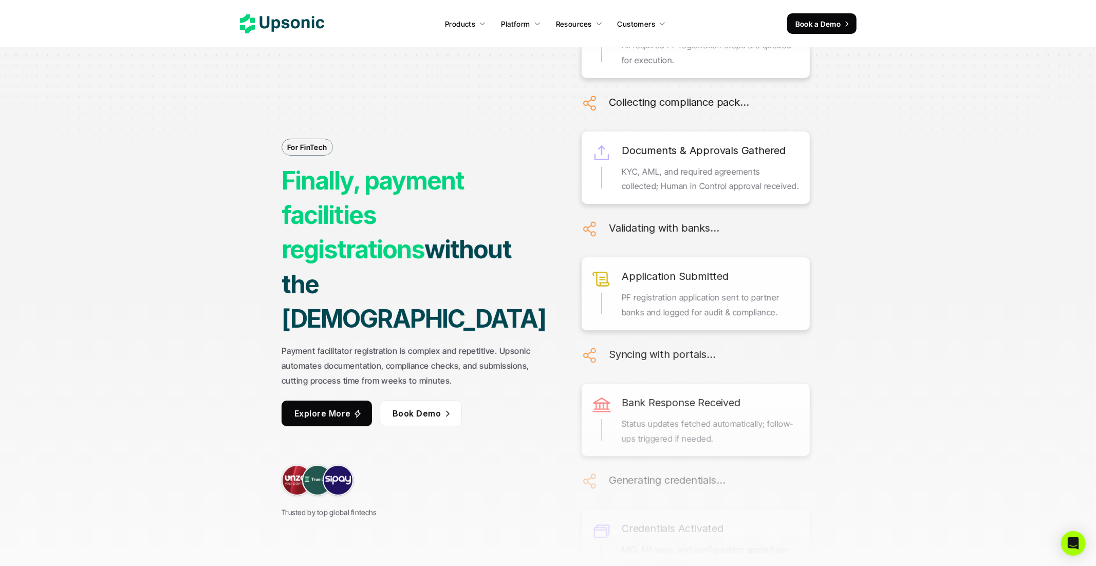
click at [448, 302] on div "For FinTech Finally, payment facilities registrations without the hassle Paymen…" at bounding box center [417, 283] width 270 height 472
click at [456, 291] on strong "without the [DEMOGRAPHIC_DATA]" at bounding box center [414, 283] width 264 height 99
click at [444, 346] on strong "Payment facilitator registration is complex and repetitive. Upsonic automates d…" at bounding box center [407, 366] width 251 height 40
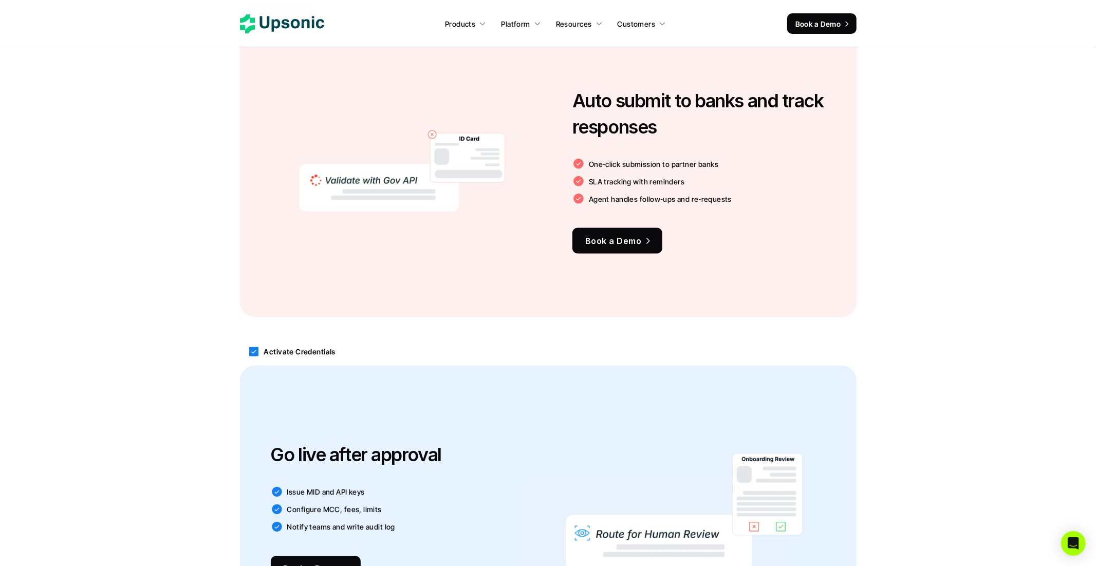
scroll to position [1225, 0]
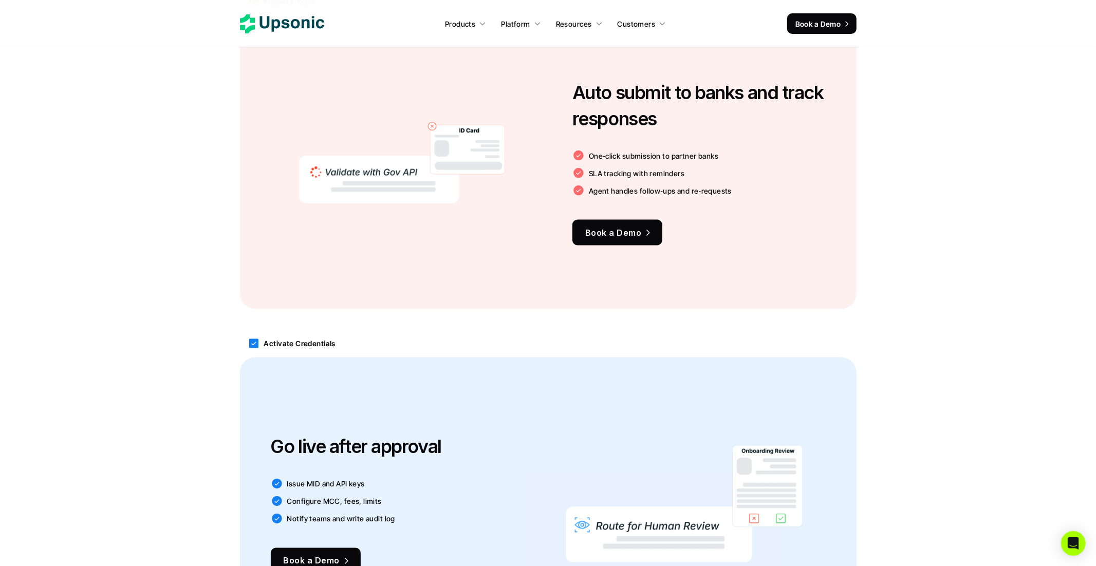
click at [487, 434] on h3 "Go live after approval" at bounding box center [407, 447] width 272 height 26
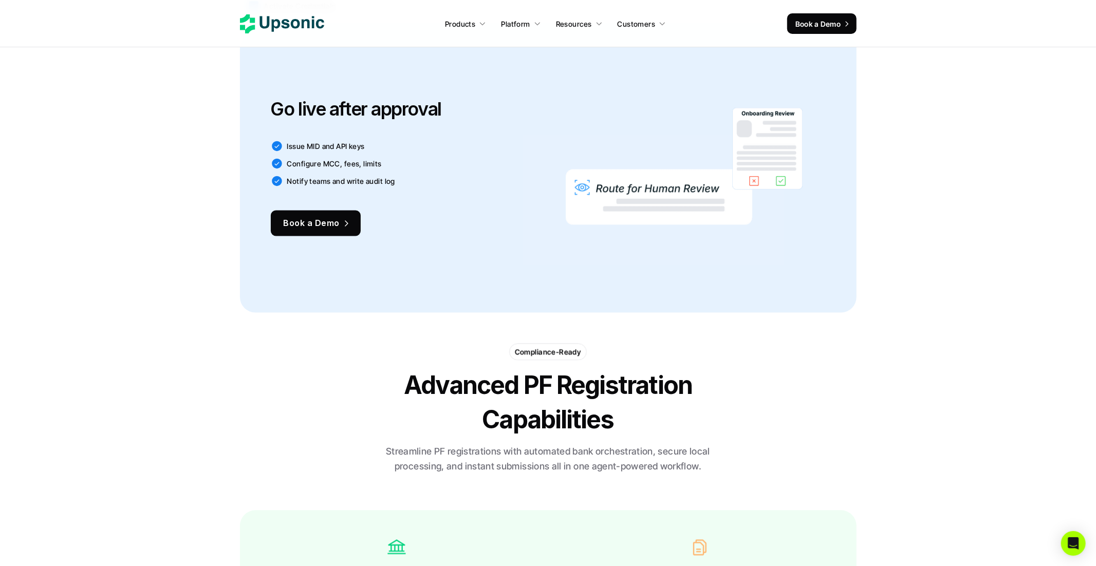
scroll to position [1562, 0]
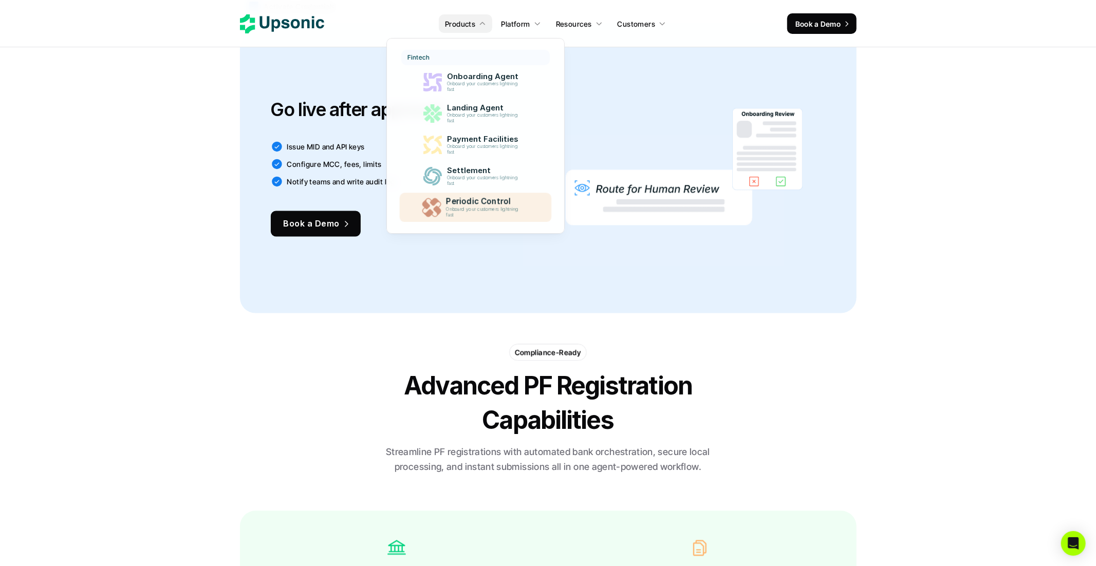
click at [477, 207] on p "Onboard your customers lightning fast" at bounding box center [484, 212] width 77 height 11
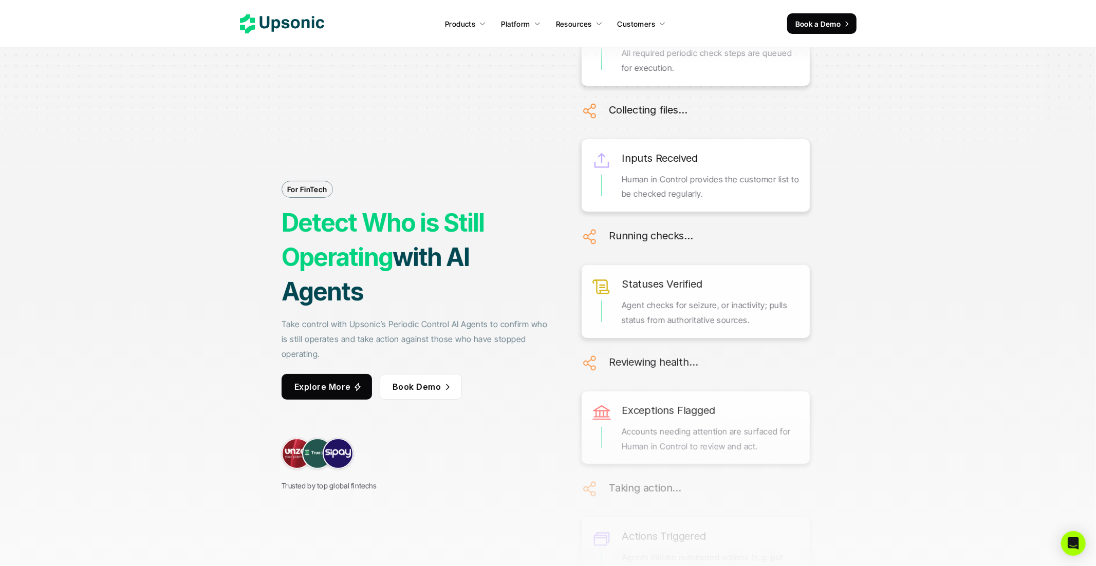
click at [436, 229] on strong "Detect Who is Still Operating" at bounding box center [386, 240] width 208 height 65
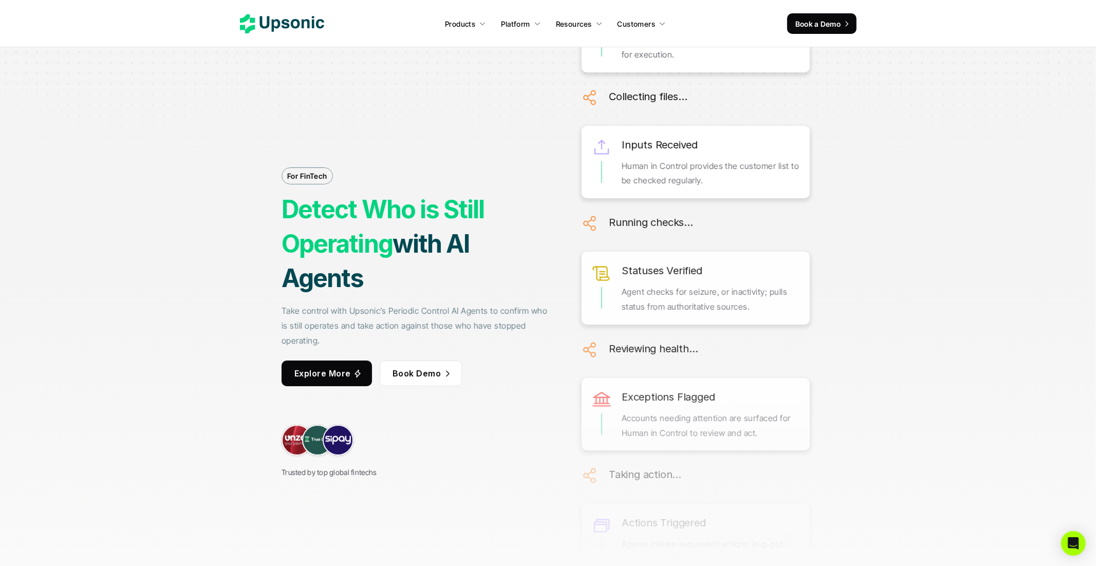
scroll to position [19, 0]
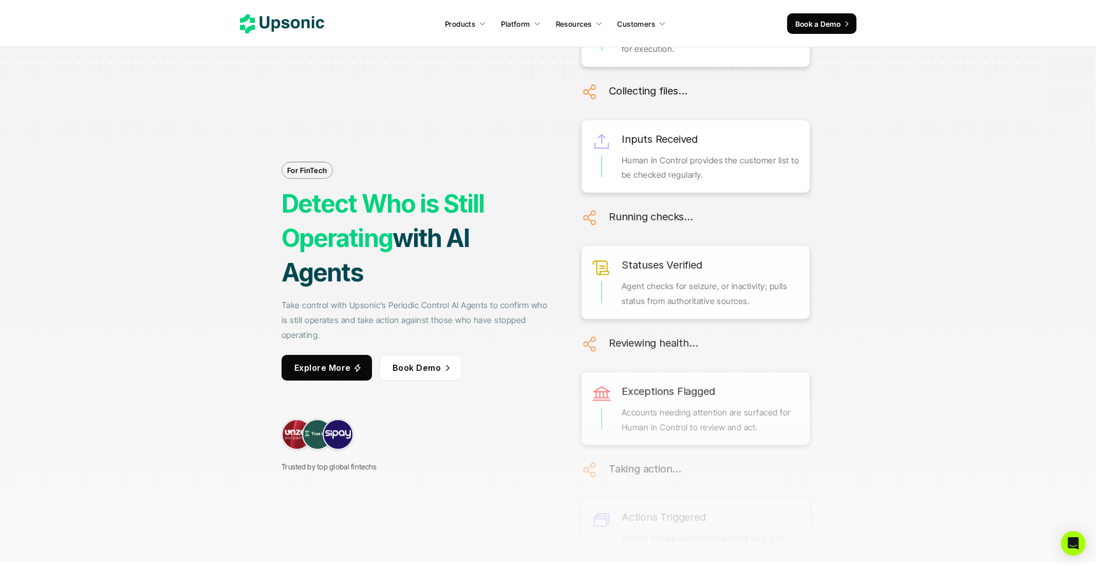
click at [402, 241] on strong "with AI Agents" at bounding box center [378, 255] width 192 height 65
click at [385, 238] on strong "Detect Who is Still Operating" at bounding box center [386, 221] width 208 height 65
click at [385, 239] on strong "Detect Who is Still Operating" at bounding box center [386, 221] width 208 height 65
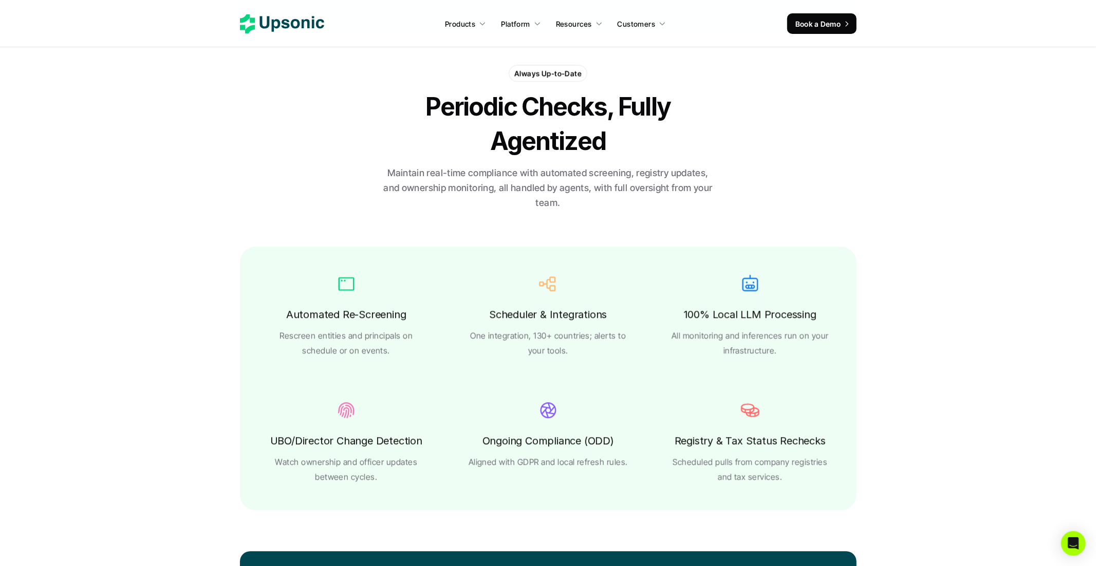
scroll to position [1858, 0]
click at [598, 440] on h6 "Ongoing Compliance (ODD)" at bounding box center [548, 440] width 132 height 17
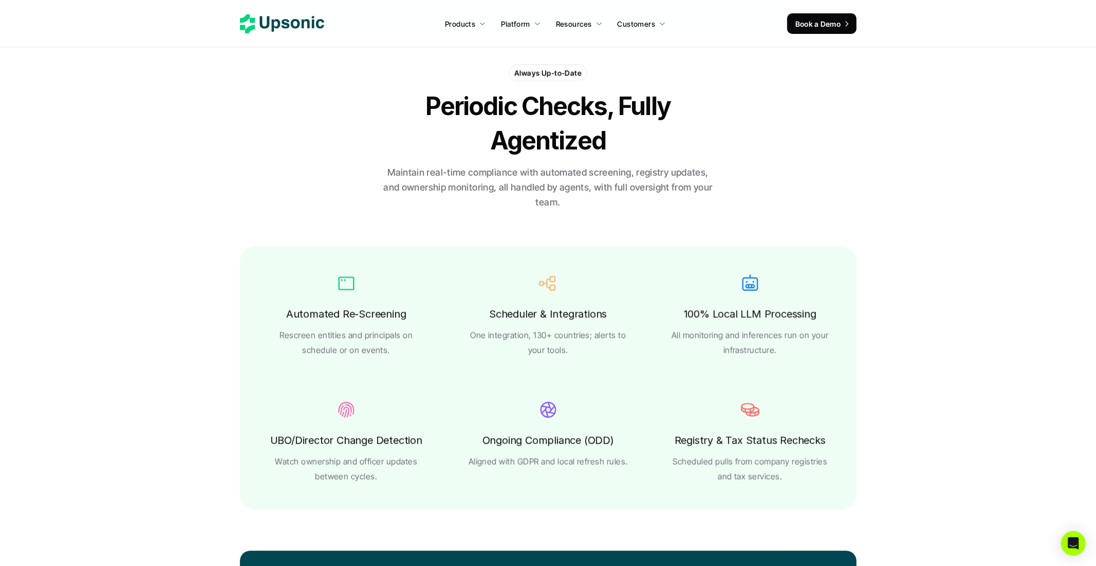
click at [626, 440] on div "Ongoing Compliance (ODD) Aligned with GDPR and local refresh rules." at bounding box center [548, 451] width 161 height 38
click at [507, 464] on p "Aligned with GDPR and local refresh rules." at bounding box center [547, 461] width 159 height 15
click at [588, 455] on p "Aligned with GDPR and local refresh rules." at bounding box center [547, 461] width 159 height 15
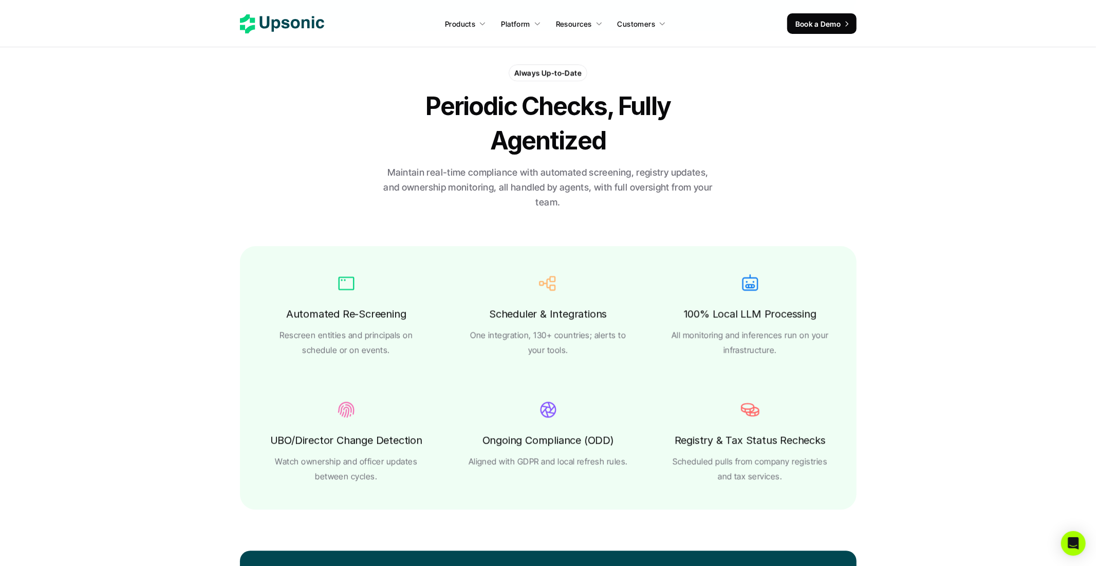
click at [617, 463] on p "Aligned with GDPR and local refresh rules." at bounding box center [547, 461] width 159 height 15
click at [643, 468] on div "Automated Re-Screening Rescreen entities and principals on schedule or on event…" at bounding box center [548, 378] width 617 height 264
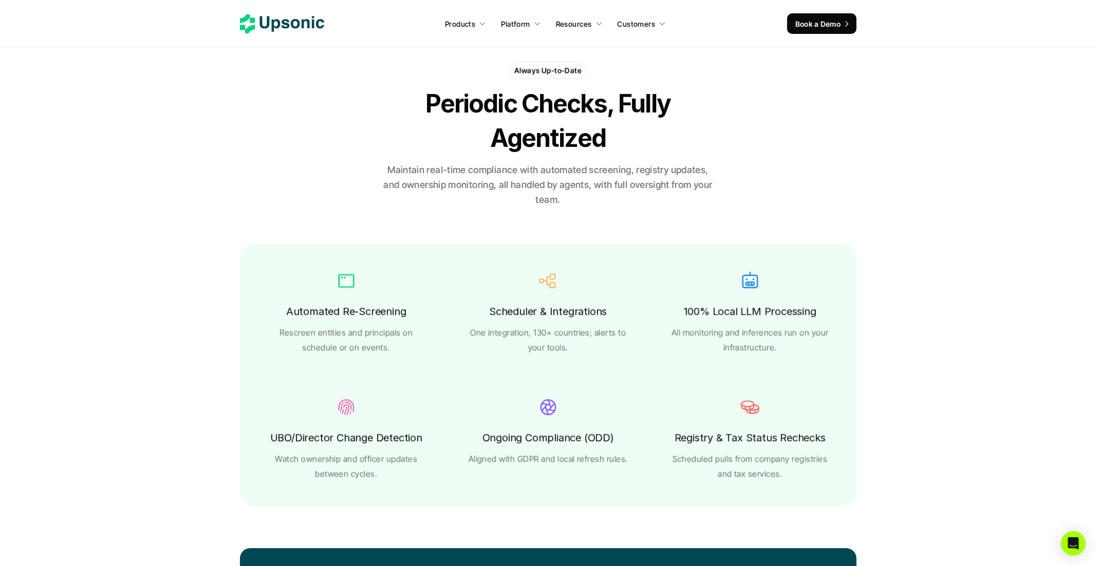
scroll to position [1869, 0]
